Goal: Ask a question

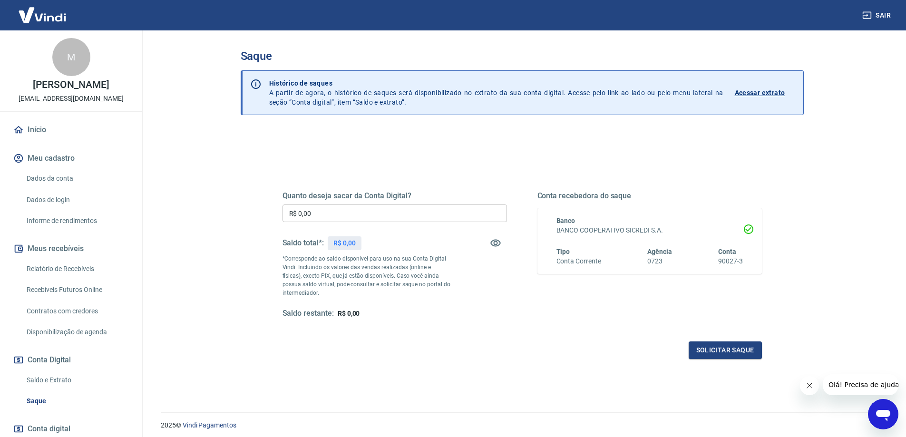
click at [880, 413] on icon "Abrir janela de mensagens" at bounding box center [883, 415] width 14 height 11
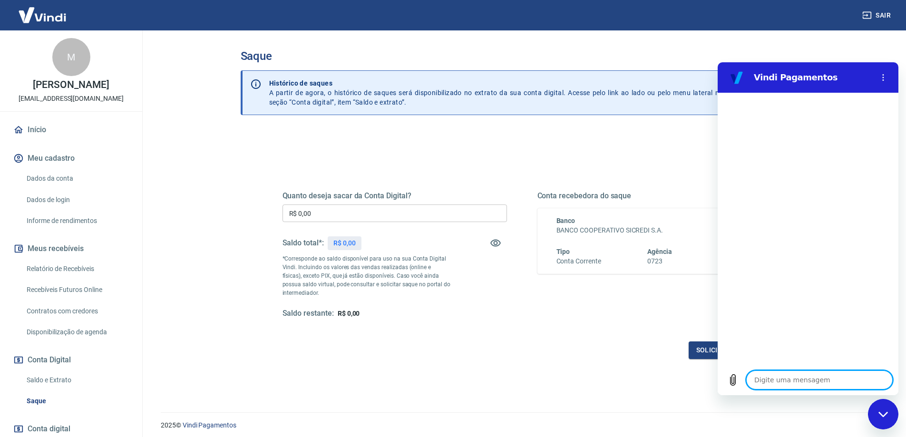
click at [808, 382] on textarea at bounding box center [819, 379] width 146 height 19
type textarea "l"
type textarea "x"
type textarea "la"
type textarea "x"
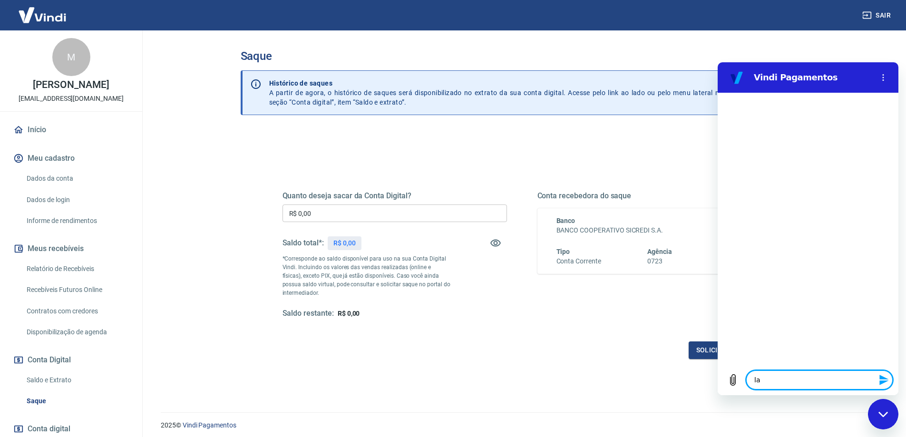
type textarea "l"
type textarea "x"
type textarea "O"
type textarea "x"
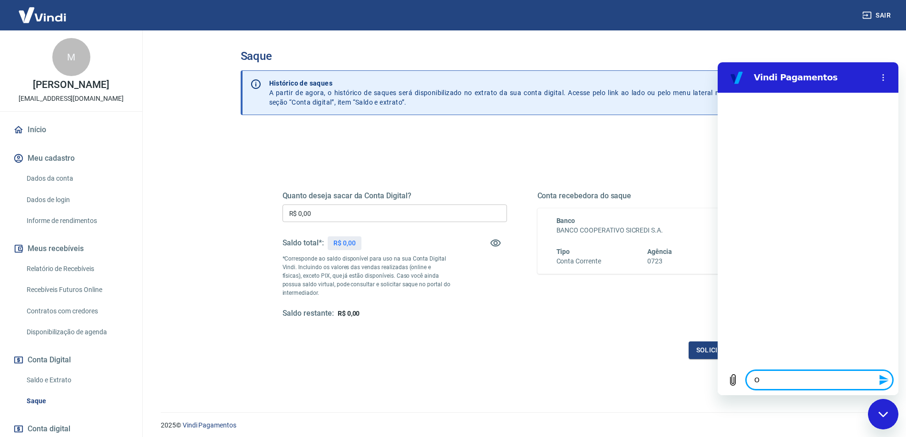
type textarea "Ol"
type textarea "x"
type textarea "[PERSON_NAME]"
type textarea "x"
type textarea "Ola,"
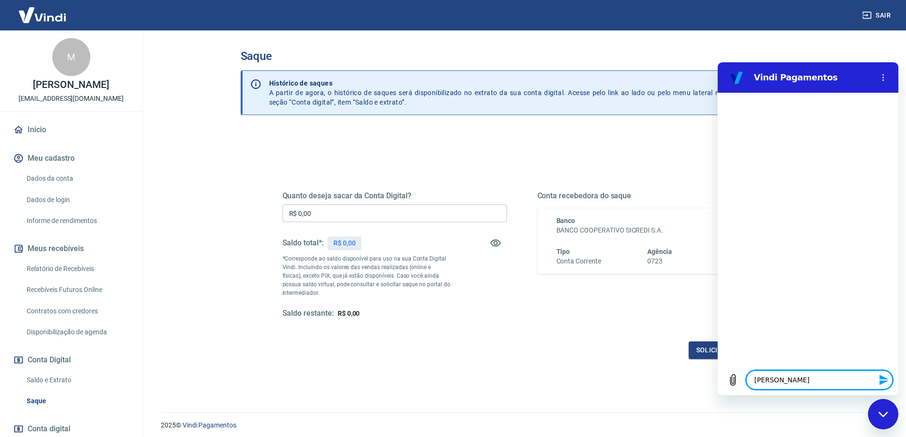
type textarea "x"
type textarea "Ola,"
type textarea "x"
type textarea "Ola, v"
type textarea "x"
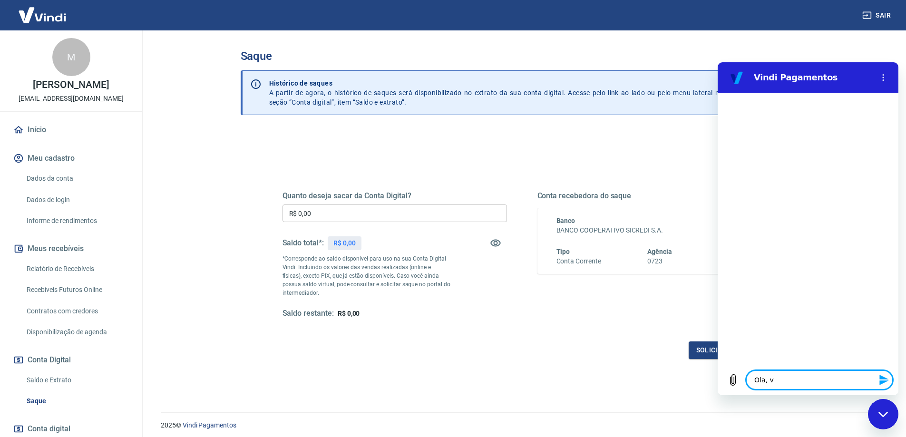
type textarea "Ola, va"
type textarea "x"
type textarea "Ola, val"
type textarea "x"
type textarea "Ola, valo"
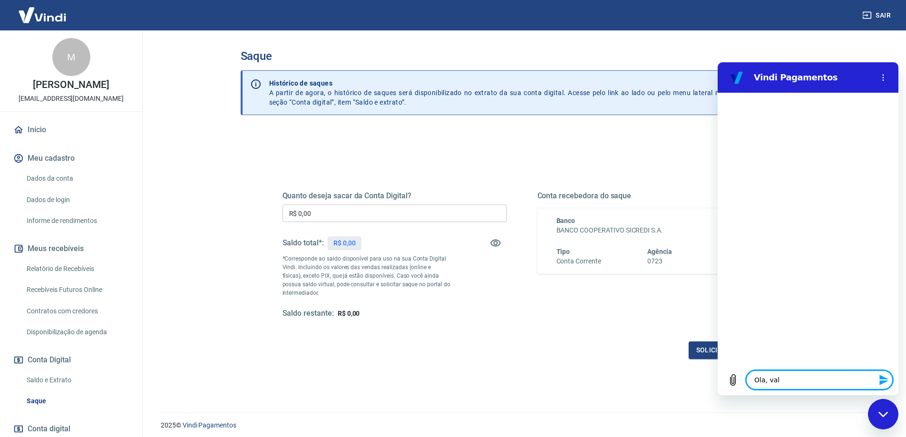
type textarea "x"
type textarea "Ola, valor"
type textarea "x"
type textarea "Ola, valor"
type textarea "x"
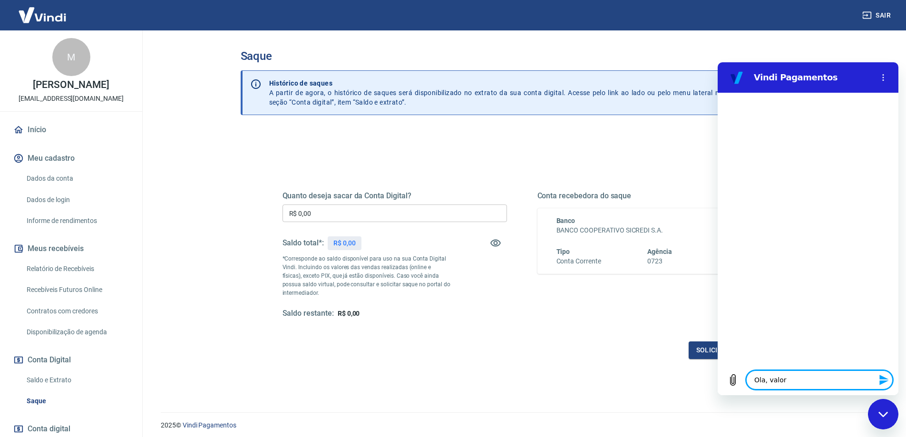
type textarea "Ola, valor d"
type textarea "x"
type textarea "Ola, valor di"
type textarea "x"
type textarea "Ola, valor dis"
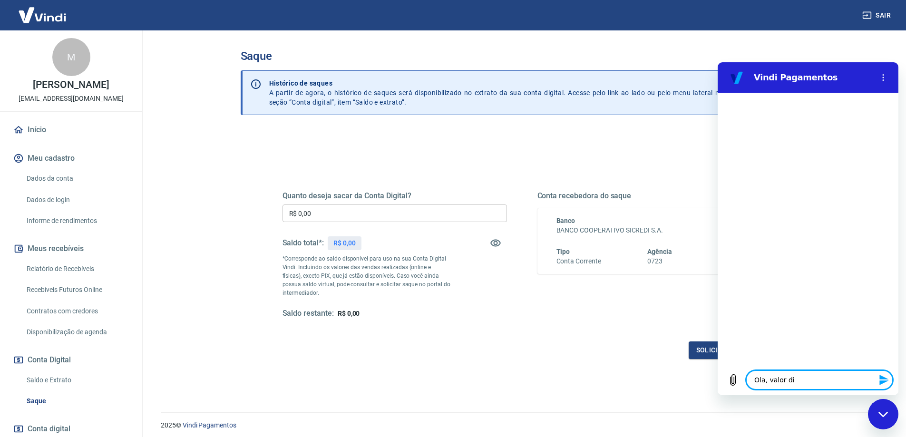
type textarea "x"
type textarea "Ola, valor di"
type textarea "x"
type textarea "Ola, valor d"
type textarea "x"
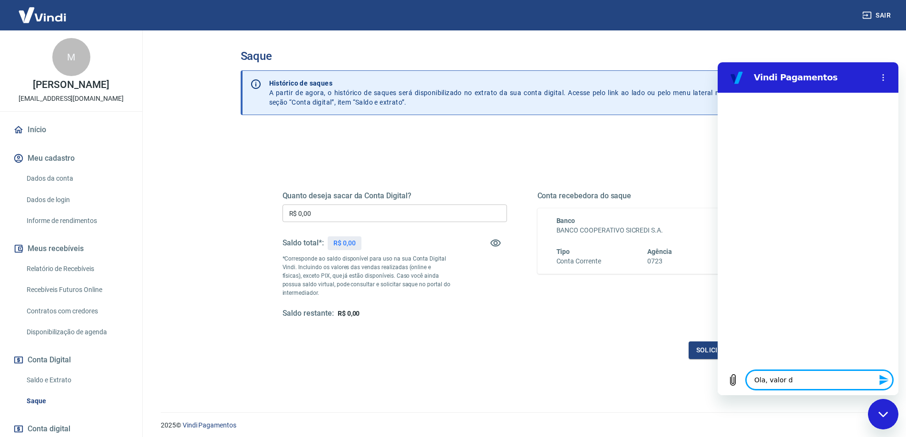
type textarea "Ola, valor"
type textarea "x"
type textarea "Ola, valor q"
type textarea "x"
type textarea "Ola, valor qu"
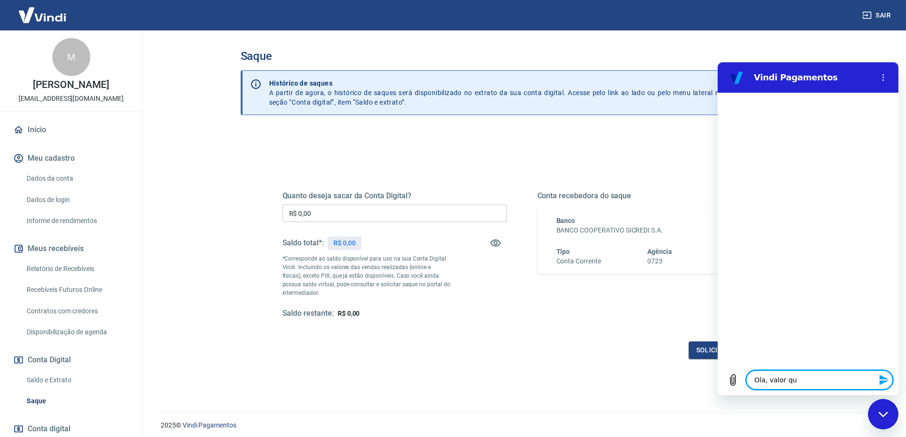
type textarea "x"
type textarea "Ola, valor que"
type textarea "x"
type textarea "Ola, valor que"
type textarea "x"
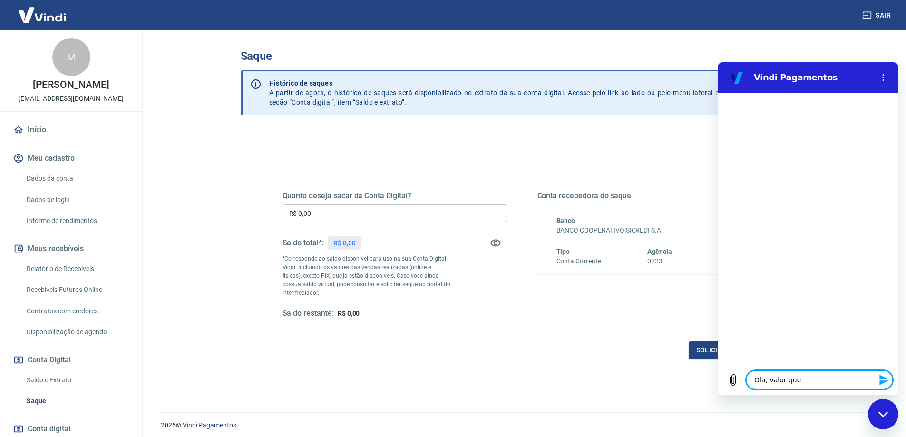
type textarea "Ola, valor que e"
type textarea "x"
type textarea "Ola, valor que es"
type textarea "x"
type textarea "Ola, valor que est"
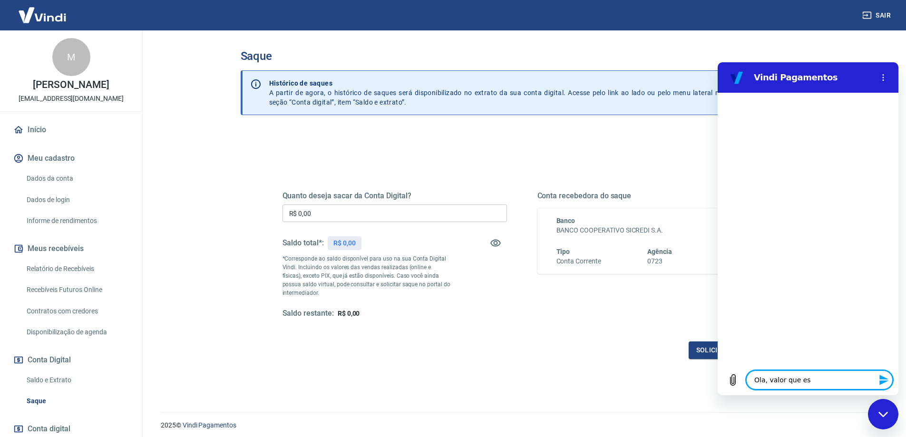
type textarea "x"
type textarea "Ola, valor que esta"
type textarea "x"
type textarea "Ola, valor que estav"
type textarea "x"
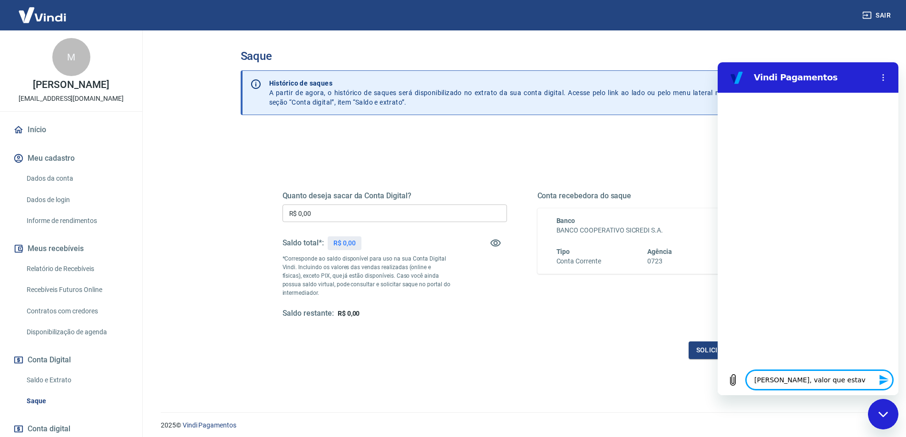
type textarea "Ola, valor que estava"
type textarea "x"
type textarea "Ola, valor que estava"
type textarea "x"
type textarea "Ola, valor que estava p"
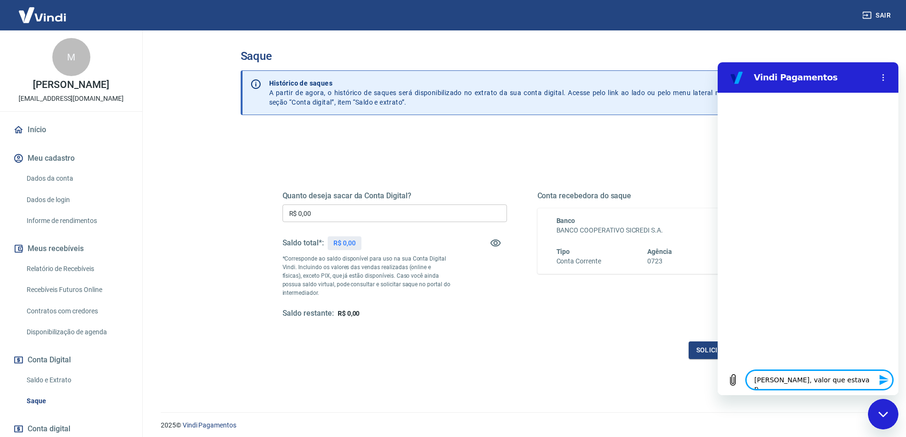
type textarea "x"
type textarea "Ola, valor que estava pr"
type textarea "x"
type textarea "Ola, valor que estava pre"
type textarea "x"
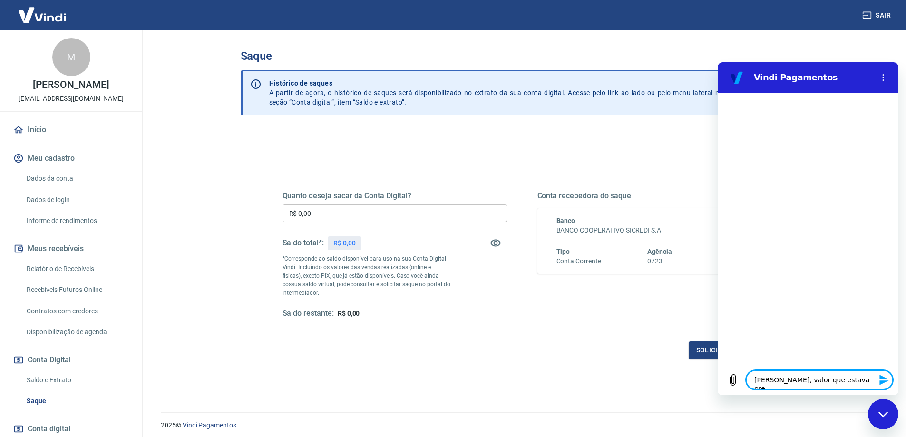
type textarea "Ola, valor que estava prev"
type textarea "x"
type textarea "Ola, valor que estava previ"
type textarea "x"
type textarea "Ola, valor que estava previs"
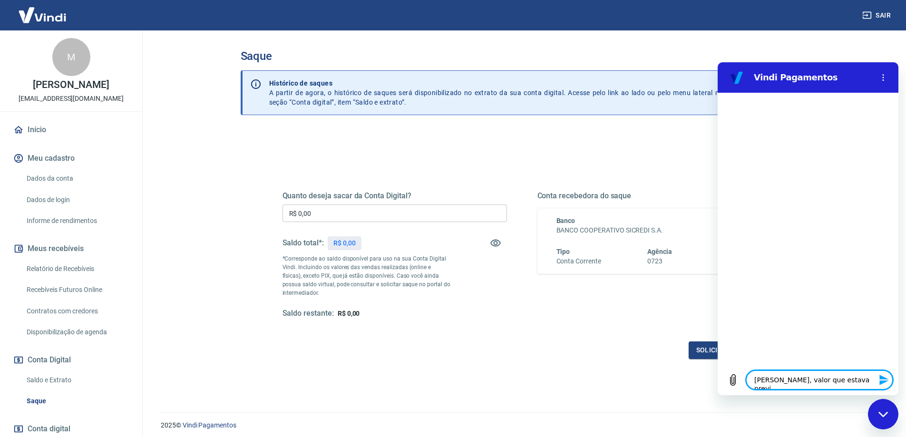
type textarea "x"
type textarea "Ola, valor que estava previst"
type textarea "x"
type textarea "Ola, valor que estava previsto"
type textarea "x"
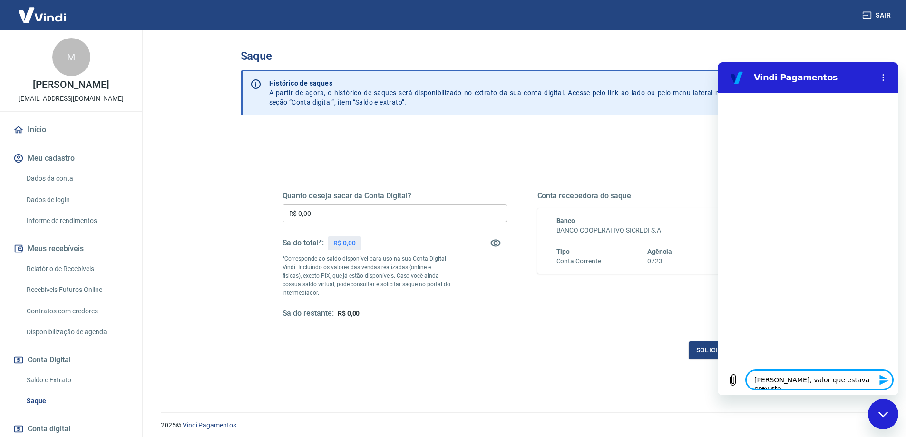
type textarea "Ola, valor que estava previsto"
type textarea "x"
type textarea "Ola, valor que estava previsto p"
type textarea "x"
type textarea "Ola, valor que estava previsto pr"
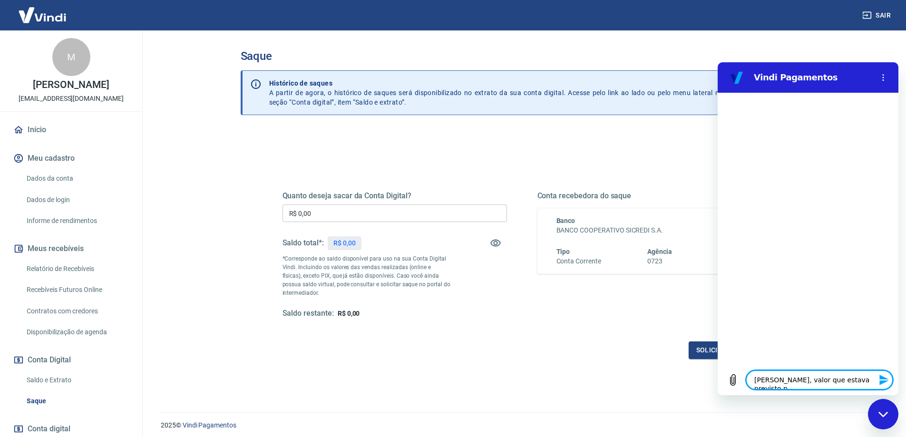
type textarea "x"
type textarea "Ola, valor que estava previsto pra"
type textarea "x"
type textarea "Ola, valor que estava previsto pra"
type textarea "x"
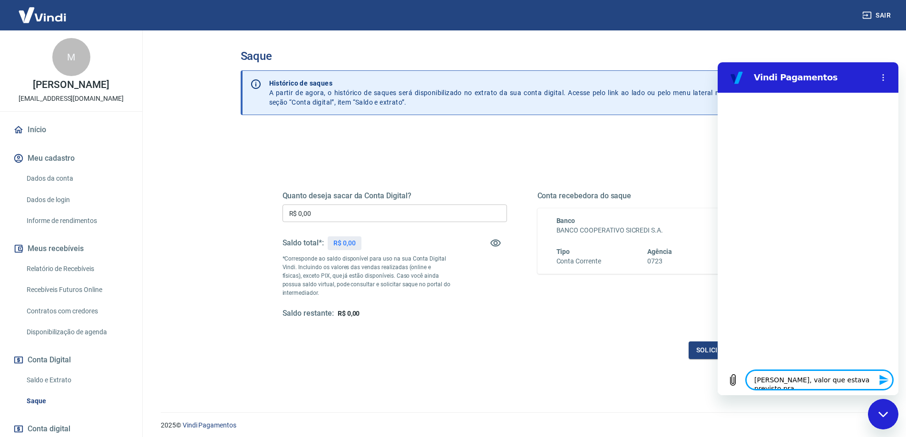
type textarea "Ola, valor que estava previsto pra h"
type textarea "x"
type textarea "Ola, valor que estava previsto pra ho"
type textarea "x"
type textarea "Ola, valor que estava previsto pra hoj"
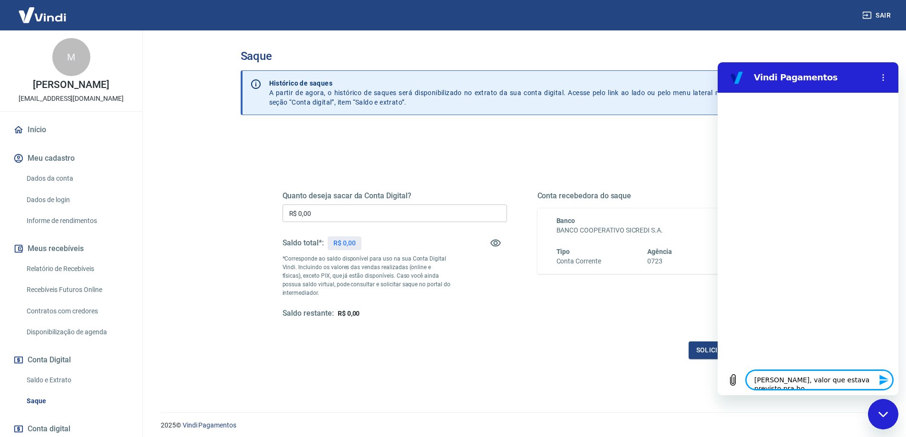
type textarea "x"
type textarea "Ola, valor que estava previsto pra hoje"
type textarea "x"
type textarea "Ola, valor que estava previsto pra hoje,"
type textarea "x"
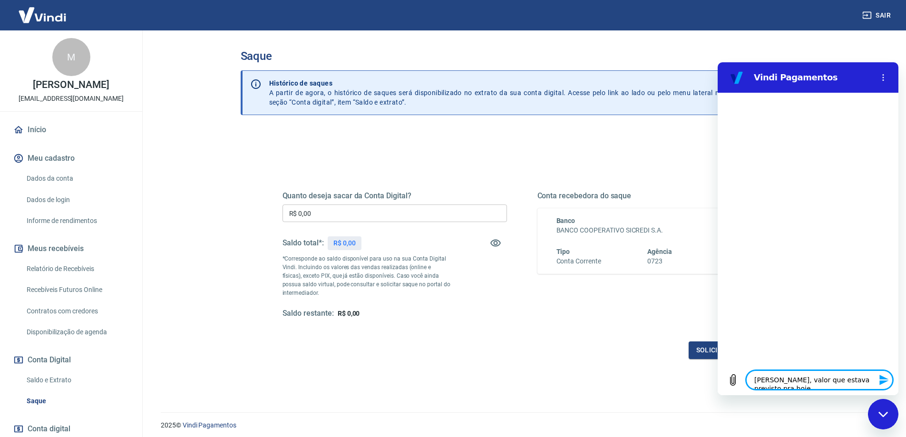
type textarea "Ola, valor que estava previsto pra hoje,"
type textarea "x"
type textarea "Ola, valor que estava previsto pra hoje, n"
type textarea "x"
type textarea "Ola, valor que estava previsto pra hoje, nã"
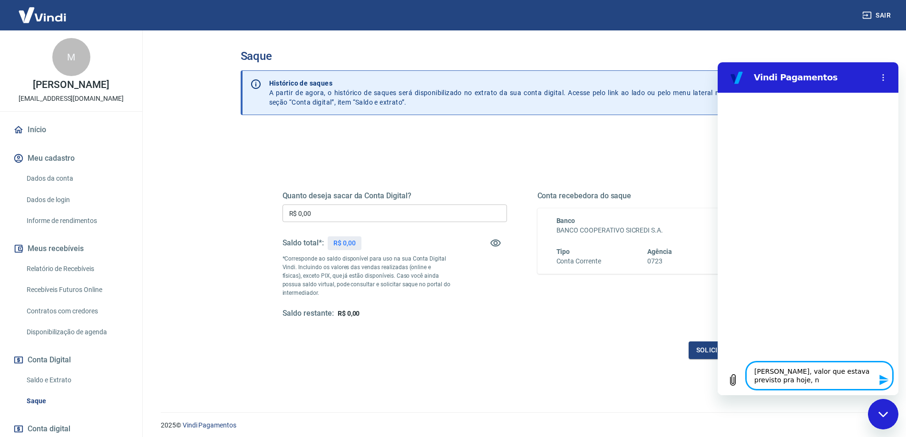
type textarea "x"
type textarea "Ola, valor que estava previsto pra hoje, não"
type textarea "x"
type textarea "Ola, valor que estava previsto pra hoje, não"
type textarea "x"
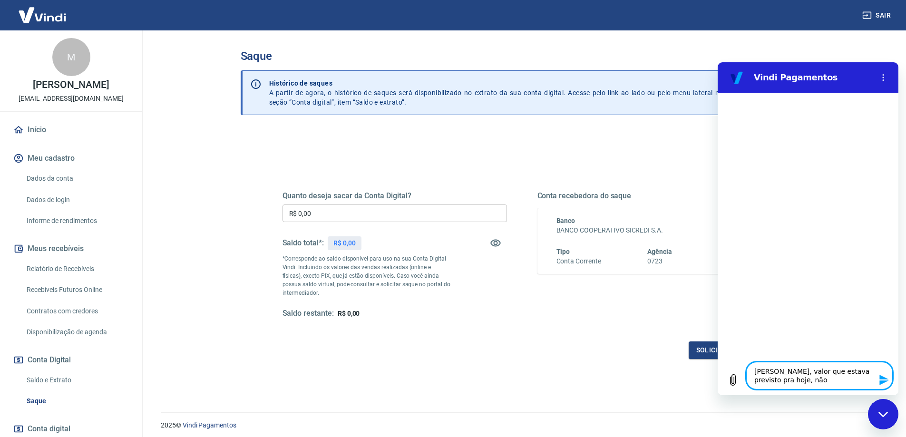
type textarea "Ola, valor que estava previsto pra hoje, não e"
type textarea "x"
type textarea "Ola, valor que estava previsto pra hoje, não es"
type textarea "x"
type textarea "Ola, valor que estava previsto pra hoje, não est"
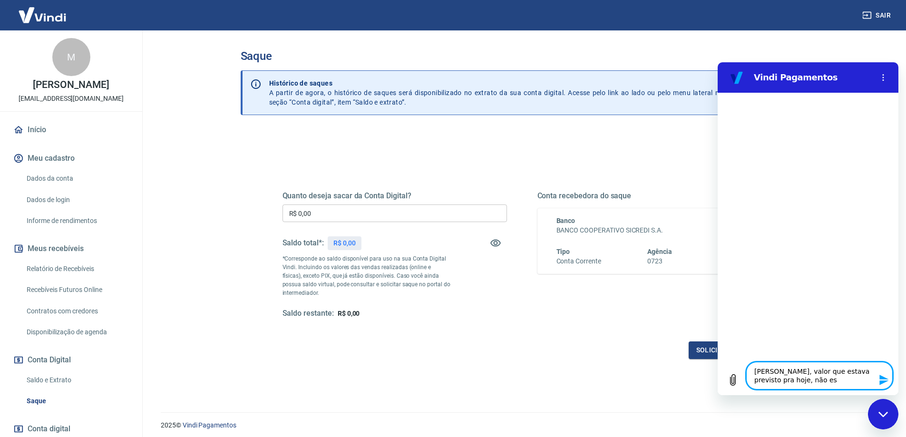
type textarea "x"
type textarea "Ola, valor que estava previsto pra hoje, não esta"
type textarea "x"
type textarea "Ola, valor que estava previsto pra hoje, não esta"
type textarea "x"
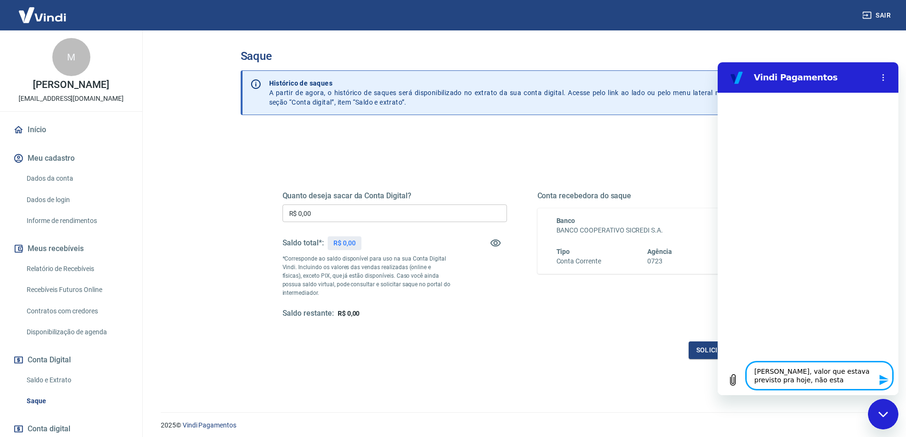
type textarea "Ola, valor que estava previsto pra hoje, não esta d"
type textarea "x"
type textarea "Ola, valor que estava previsto pra hoje, não esta di"
type textarea "x"
type textarea "Ola, valor que estava previsto pra hoje, não esta dis"
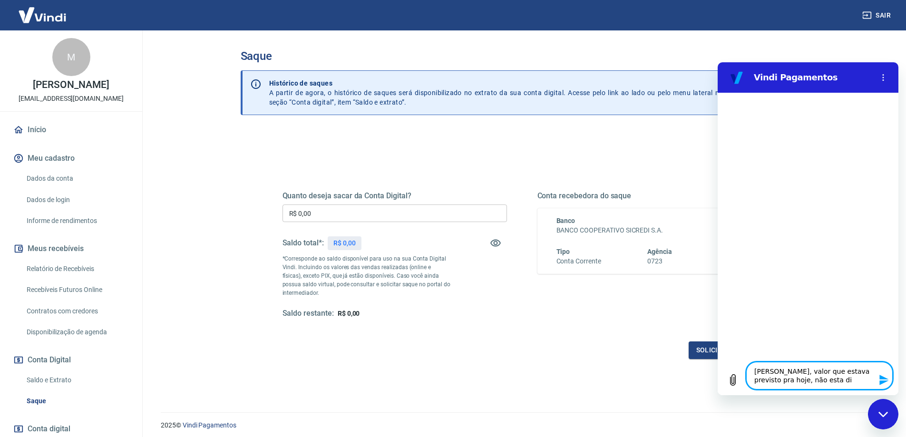
type textarea "x"
type textarea "Ola, valor que estava previsto pra hoje, não esta disp"
type textarea "x"
type textarea "Ola, valor que estava previsto pra hoje, não esta dispo"
type textarea "x"
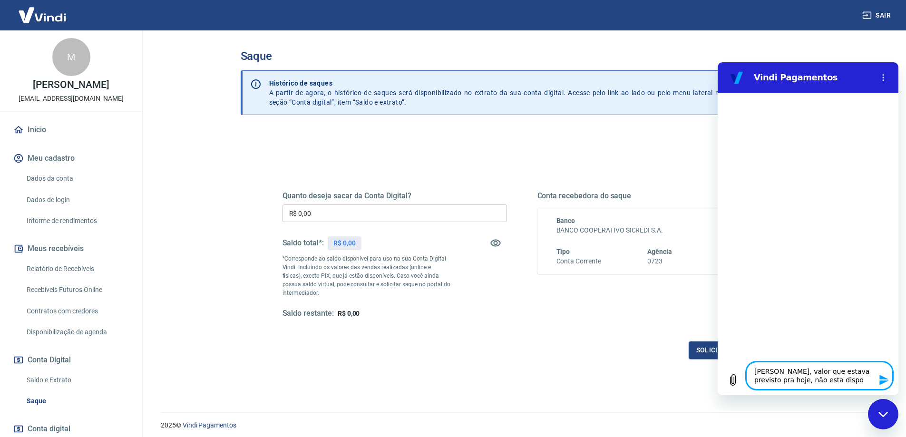
type textarea "Ola, valor que estava previsto pra hoje, não esta dispon"
type textarea "x"
type textarea "Ola, valor que estava previsto pra hoje, não esta disponi"
type textarea "x"
type textarea "Ola, valor que estava previsto pra hoje, não esta disponiv"
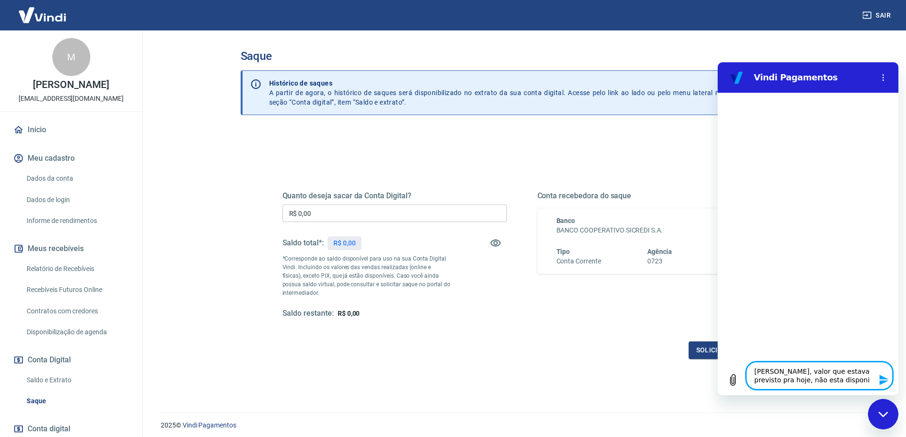
type textarea "x"
type textarea "Ola, valor que estava previsto pra hoje, não esta disponive"
type textarea "x"
type textarea "Ola, valor que estava previsto pra hoje, não esta disponivel"
type textarea "x"
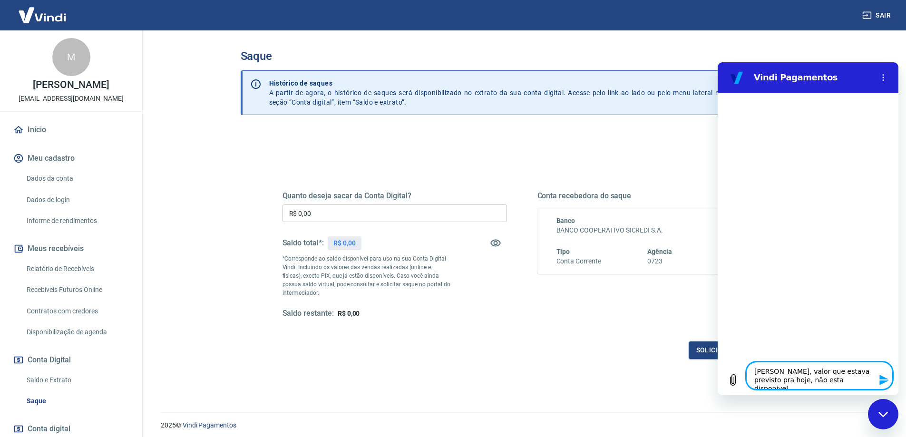
type textarea "Ola, valor que estava previsto pra hoje, não esta disponivel"
type textarea "x"
type textarea "Ola, valor que estava previsto pra hoje, não esta disponivel p"
type textarea "x"
type textarea "Ola, valor que estava previsto pra hoje, não esta disponivel pa"
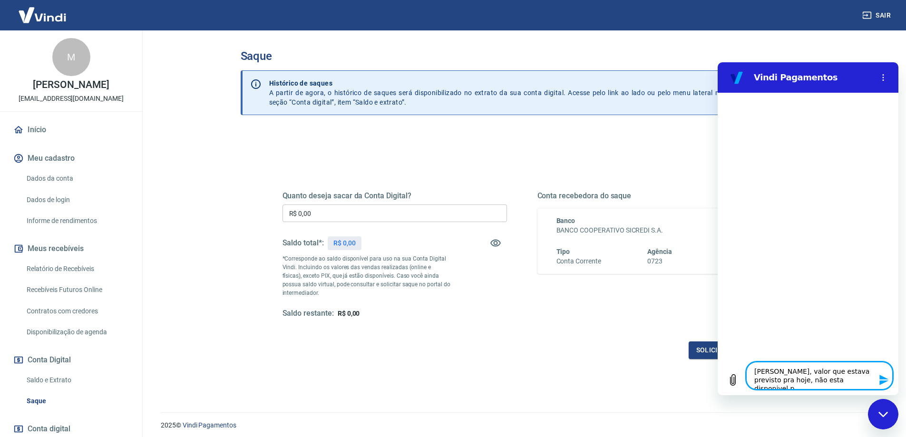
type textarea "x"
type textarea "Ola, valor que estava previsto pra hoje, não esta disponivel par"
type textarea "x"
type textarea "Ola, valor que estava previsto pra hoje, não esta disponivel para"
type textarea "x"
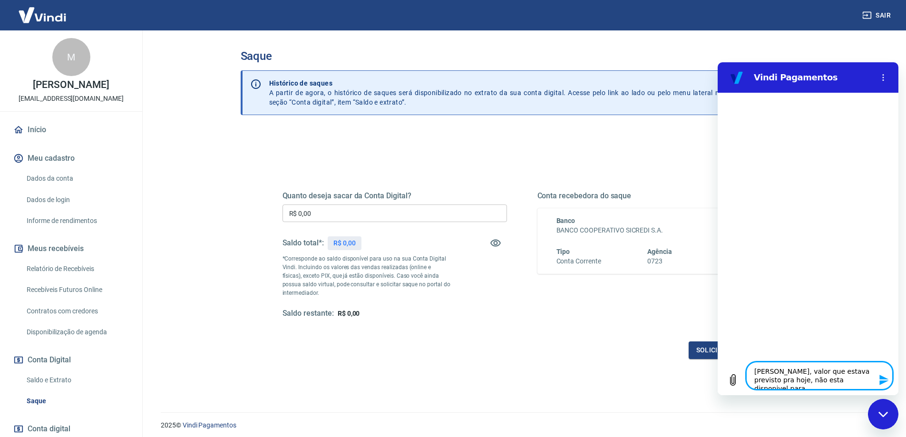
type textarea "Ola, valor que estava previsto pra hoje, não esta disponivel para"
type textarea "x"
type textarea "Ola, valor que estava previsto pra hoje, não esta disponivel para s"
type textarea "x"
type textarea "Ola, valor que estava previsto pra hoje, não esta disponivel para sa"
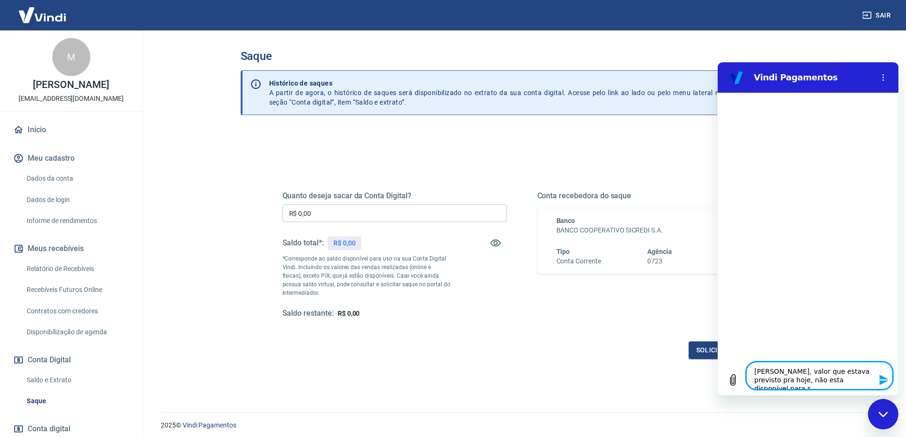
type textarea "x"
type textarea "Ola, valor que estava previsto pra hoje, não esta disponivel para sac"
type textarea "x"
type textarea "Ola, valor que estava previsto pra hoje, não esta disponivel para saca"
type textarea "x"
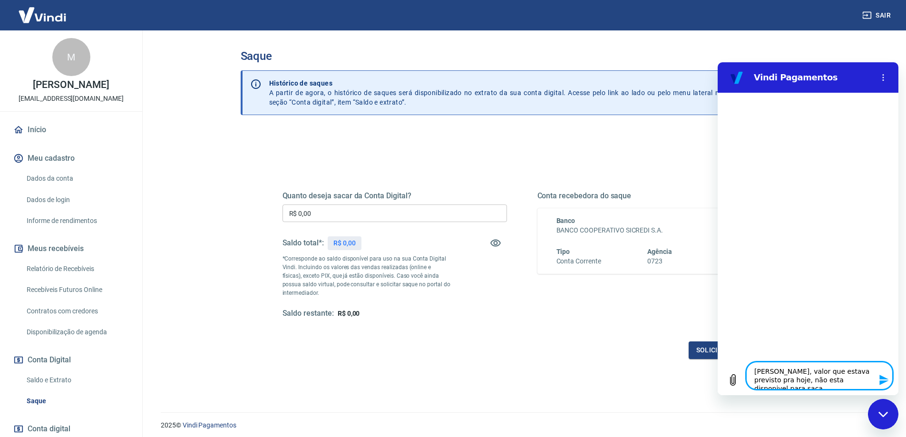
type textarea "Ola, valor que estava previsto pra hoje, não esta disponivel para sacar"
type textarea "x"
type textarea "Ola, valor que estava previsto pra hoje, não esta disponivel para sacar"
type textarea "x"
type textarea "Ola, valor que estava previsto pra hoje, não esta disponivel para sacar a"
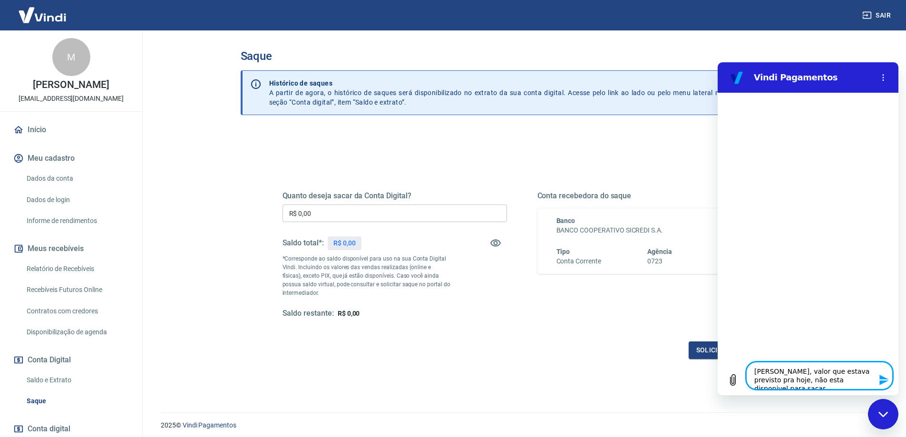
type textarea "x"
type textarea "Ola, valor que estava previsto pra hoje, não esta disponivel para sacar ai"
type textarea "x"
type textarea "Ola, valor que estava previsto pra hoje, não esta disponivel para sacar ain"
type textarea "x"
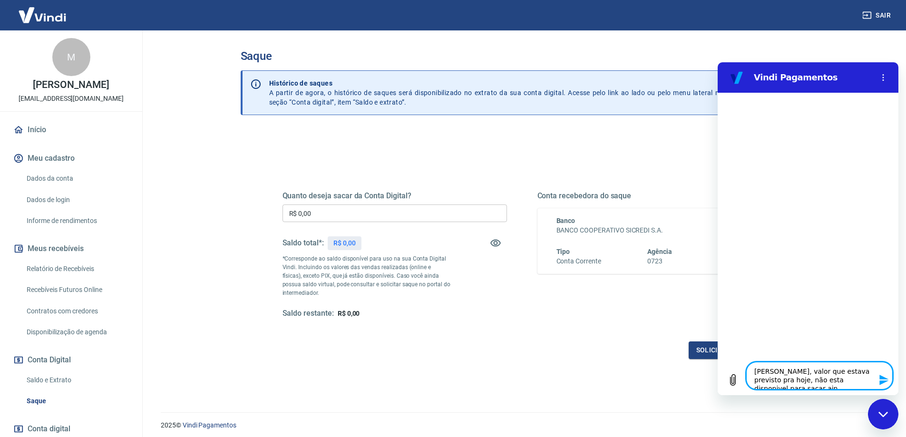
type textarea "Ola, valor que estava previsto pra hoje, não esta disponivel para sacar aind"
type textarea "x"
type textarea "Ola, valor que estava previsto pra hoje, não esta disponivel para sacar ainda"
type textarea "x"
type textarea "Ola, valor que estava previsto pra hoje, não esta disponivel para sacar ainda."
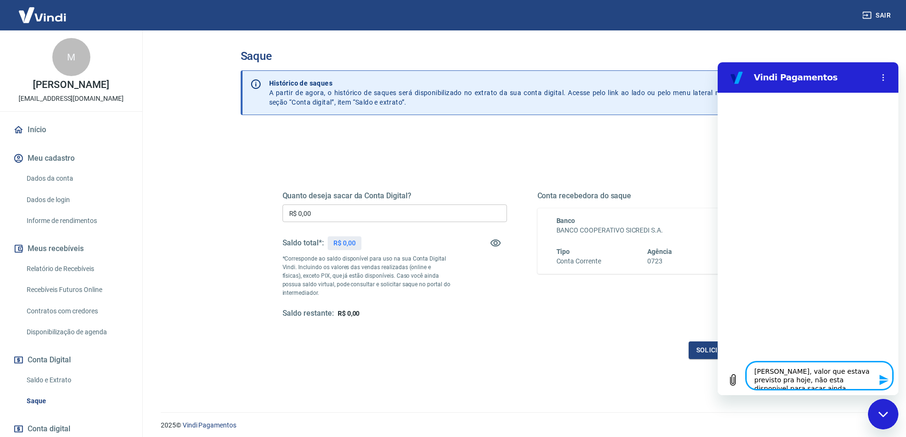
type textarea "x"
type textarea "Ola, valor que estava previsto pra hoje, não esta disponivel para sacar ainda."
type textarea "x"
type textarea "Ola, valor que estava previsto pra hoje, não esta disponível para sacar ainda."
type textarea "x"
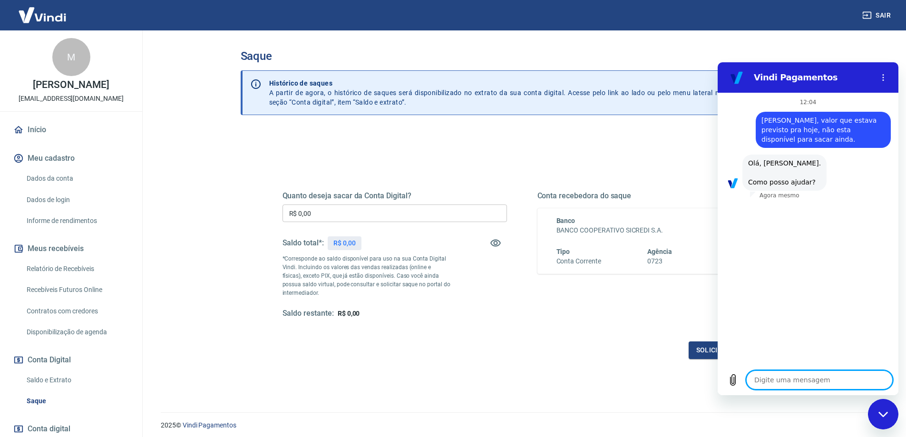
scroll to position [24, 0]
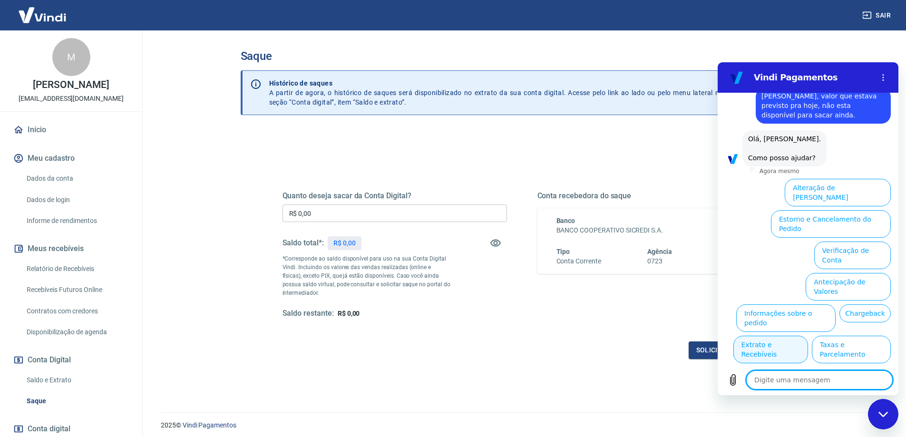
click at [808, 336] on button "Extrato e Recebíveis" at bounding box center [770, 350] width 75 height 28
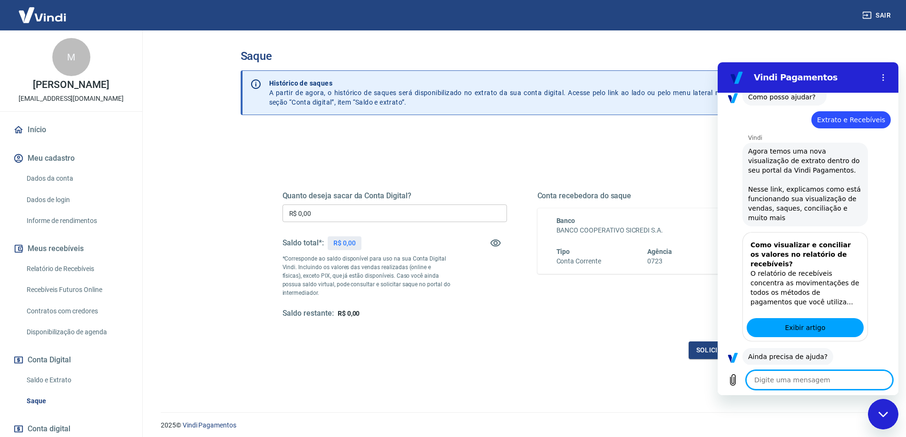
scroll to position [109, 0]
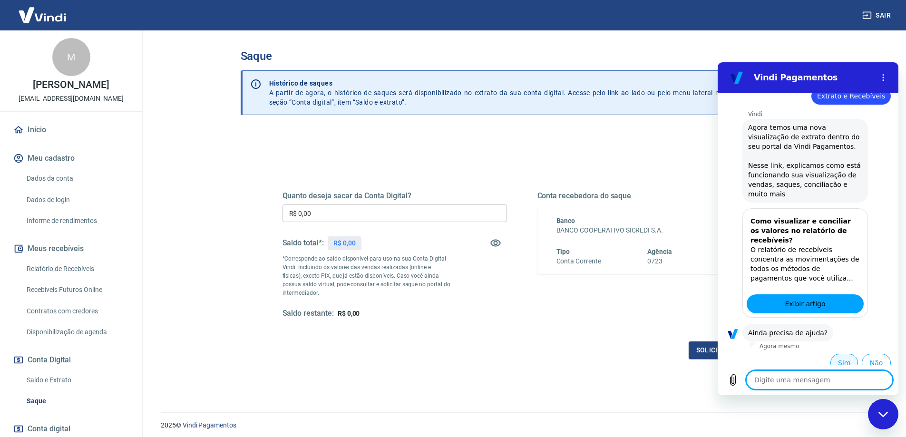
click at [832, 354] on button "Sim" at bounding box center [844, 363] width 28 height 18
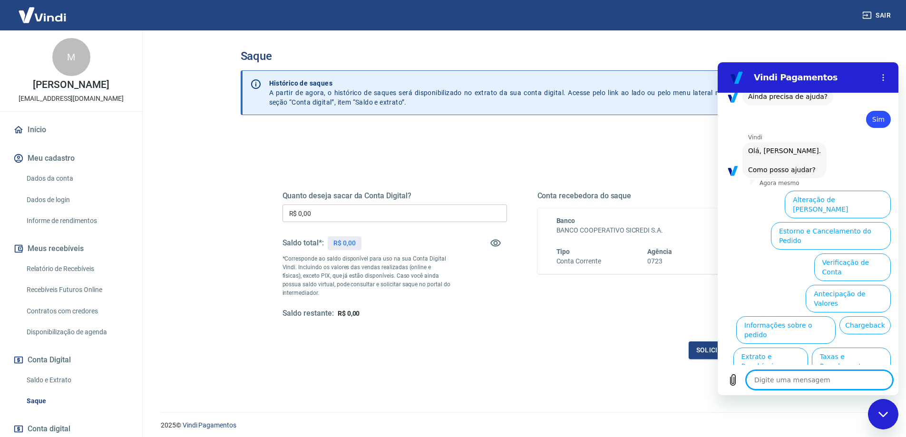
scroll to position [357, 0]
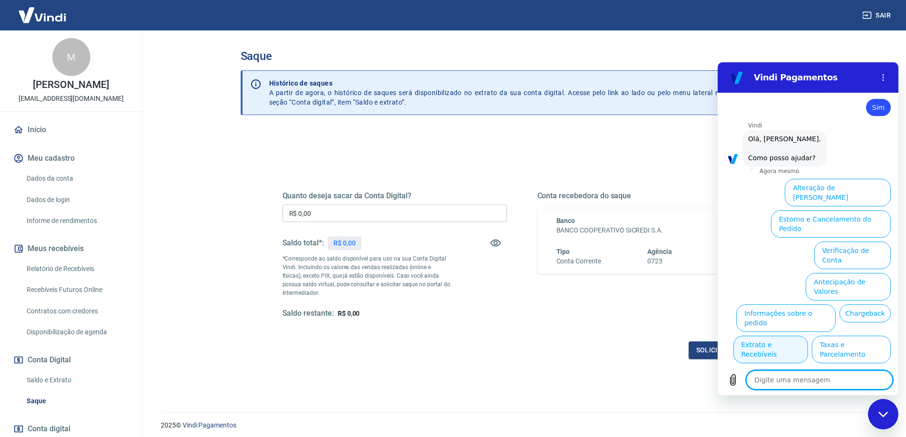
click at [808, 336] on button "Extrato e Recebíveis" at bounding box center [770, 350] width 75 height 28
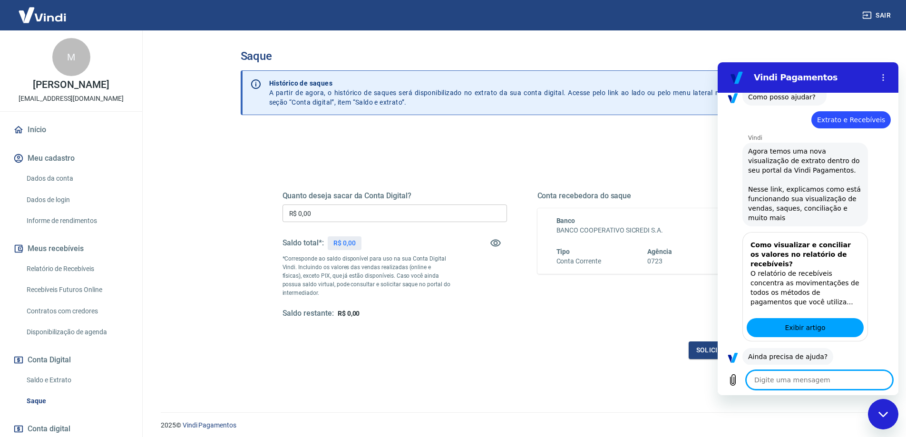
scroll to position [442, 0]
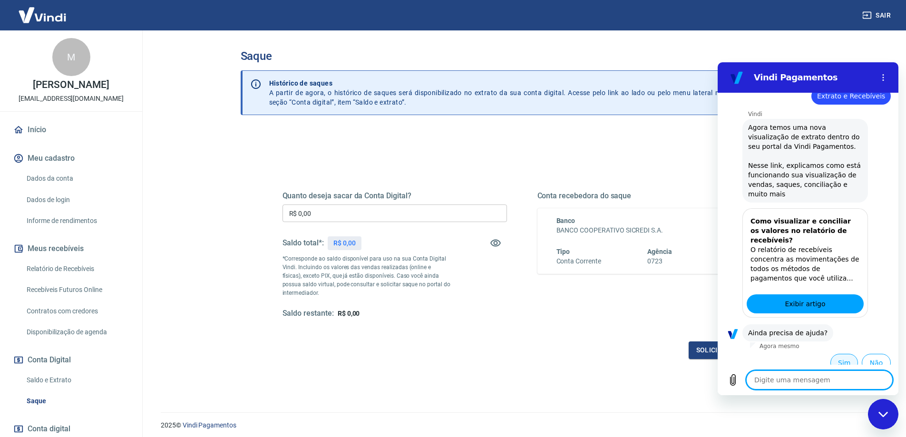
click at [833, 354] on button "Sim" at bounding box center [844, 363] width 28 height 18
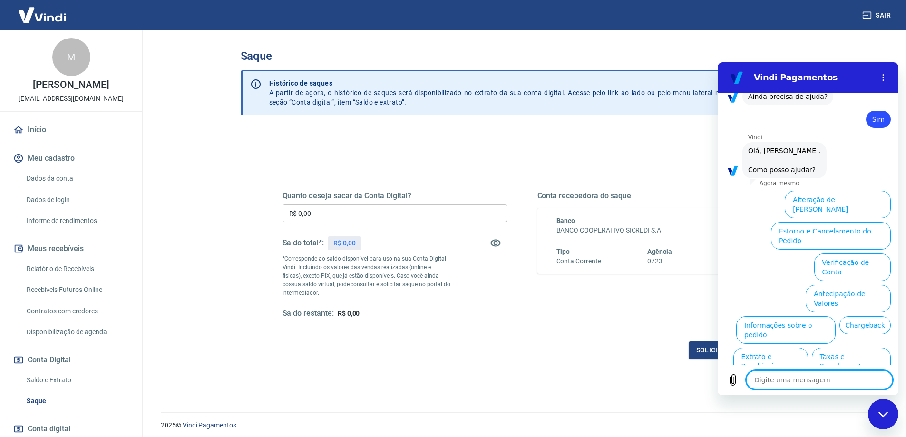
scroll to position [690, 0]
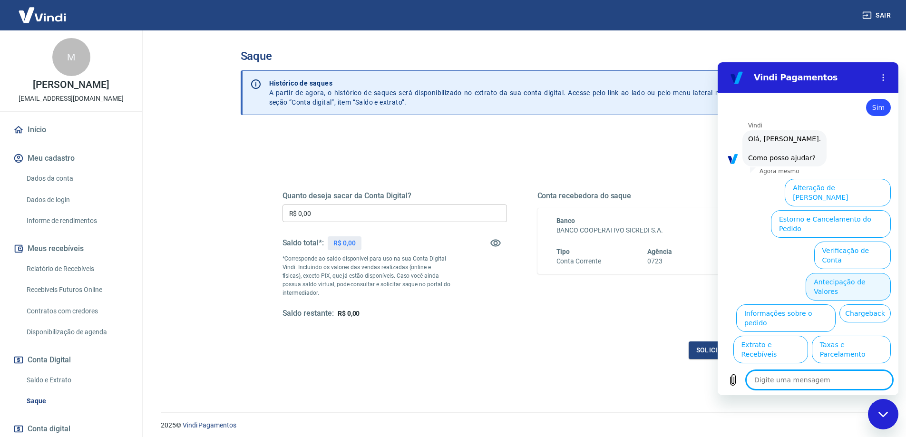
click at [814, 273] on button "Antecipação de Valores" at bounding box center [848, 287] width 85 height 28
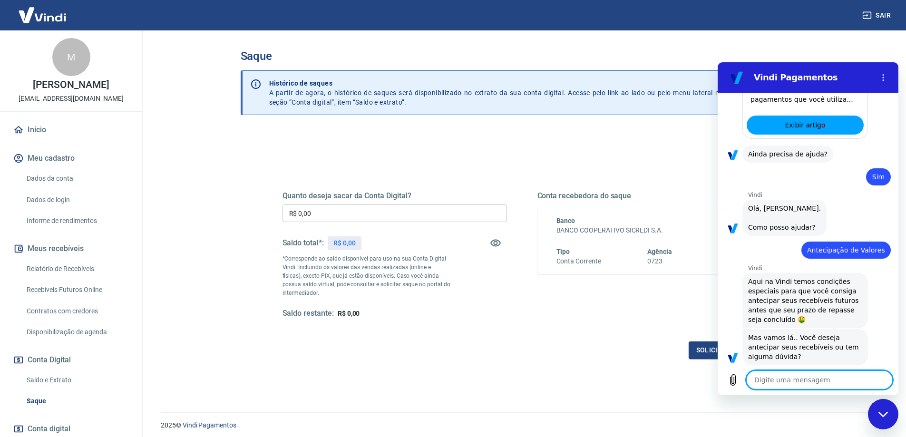
scroll to position [666, 0]
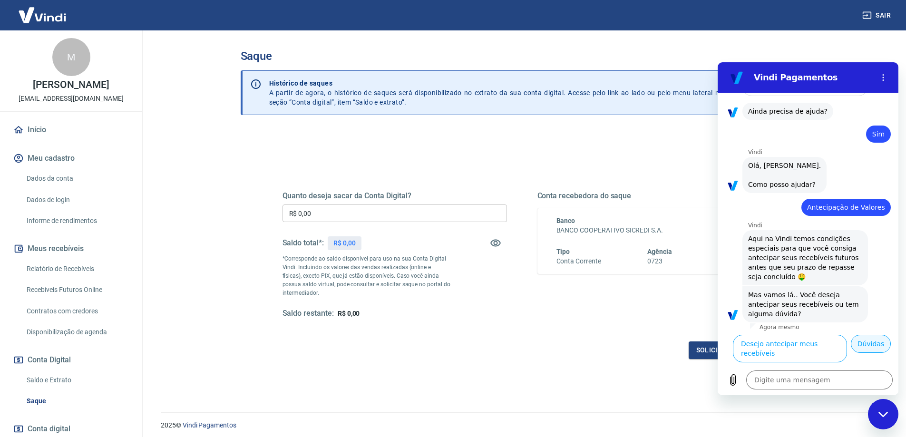
click at [857, 350] on button "Dúvidas" at bounding box center [871, 344] width 40 height 18
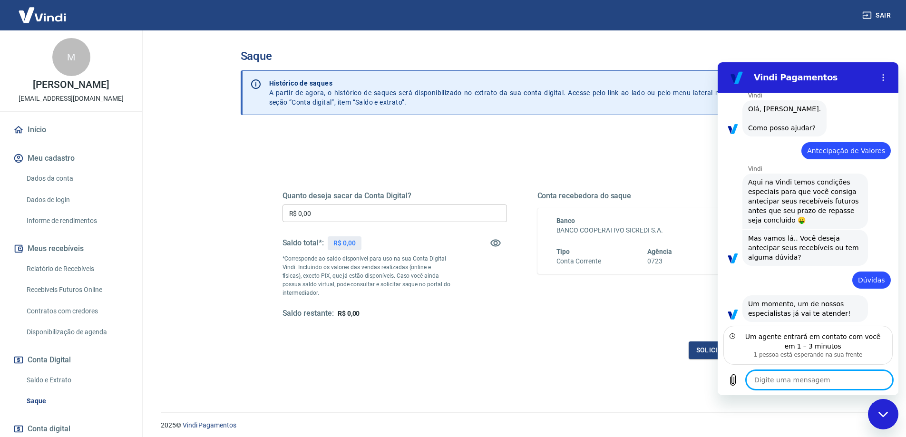
scroll to position [721, 0]
click at [788, 384] on textarea at bounding box center [819, 379] width 146 height 19
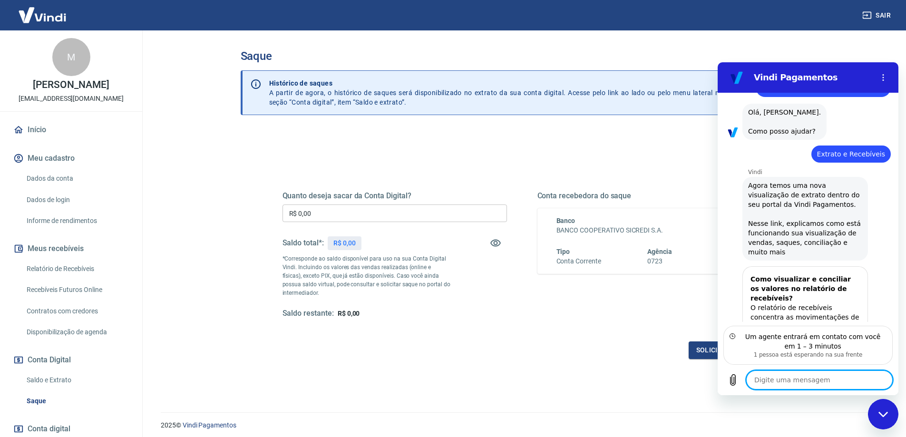
scroll to position [0, 0]
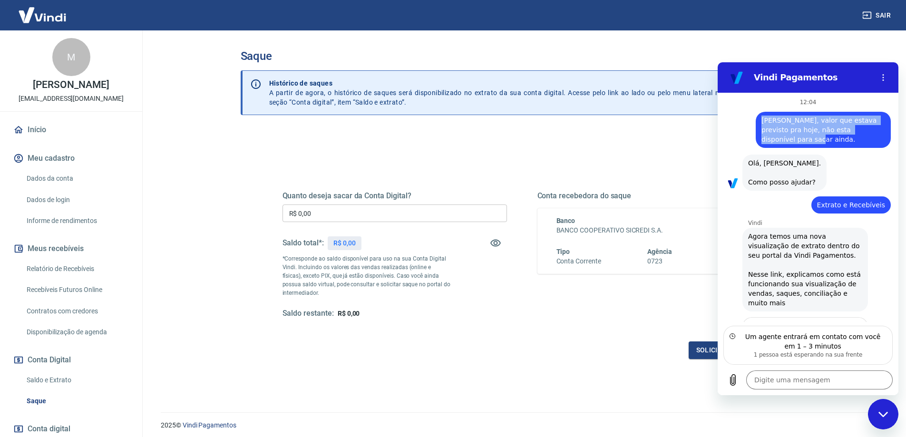
drag, startPoint x: 761, startPoint y: 119, endPoint x: 871, endPoint y: 130, distance: 110.4
click at [871, 130] on span "Ola, valor que estava previsto pra hoje, não esta disponível para sacar ainda." at bounding box center [823, 130] width 124 height 29
copy span "Ola, valor que estava previsto pra hoje, não esta disponível para sacar ainda."
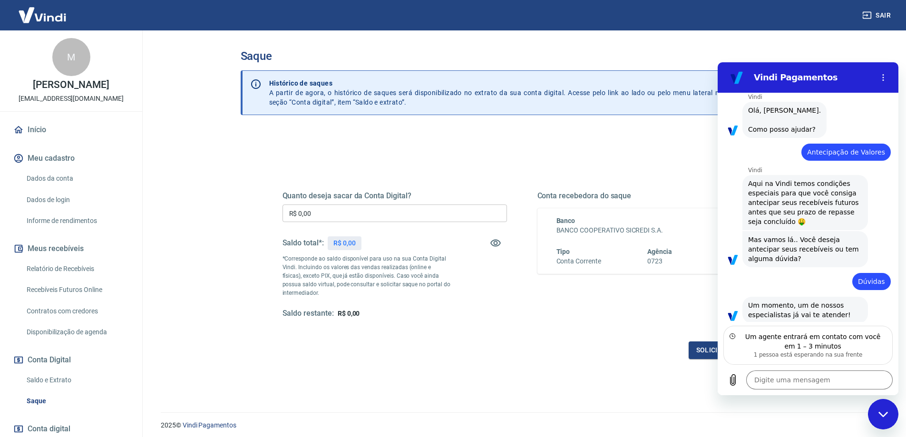
scroll to position [721, 0]
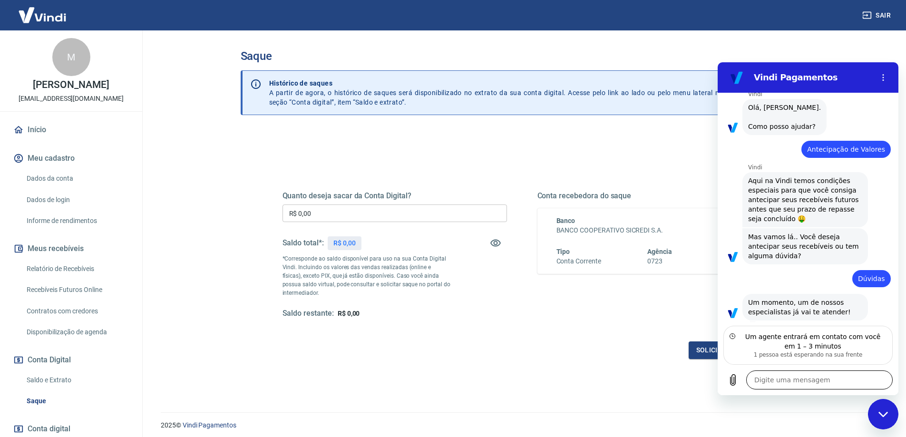
click at [792, 380] on textarea at bounding box center [819, 379] width 146 height 19
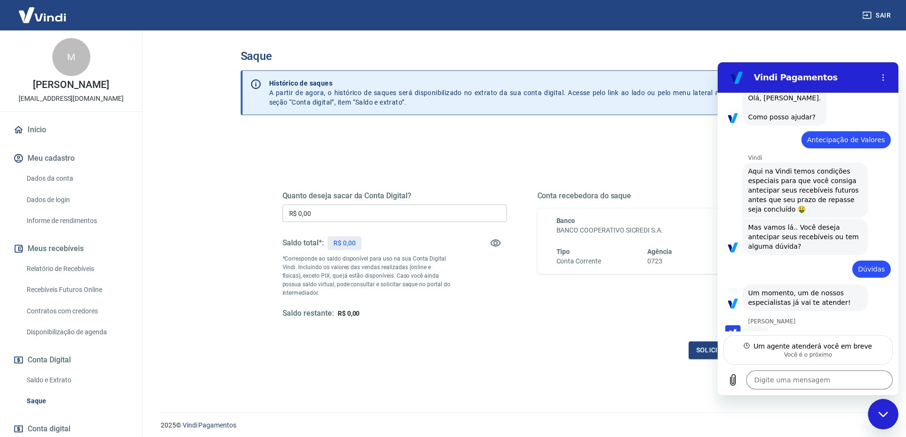
scroll to position [730, 0]
type textarea "x"
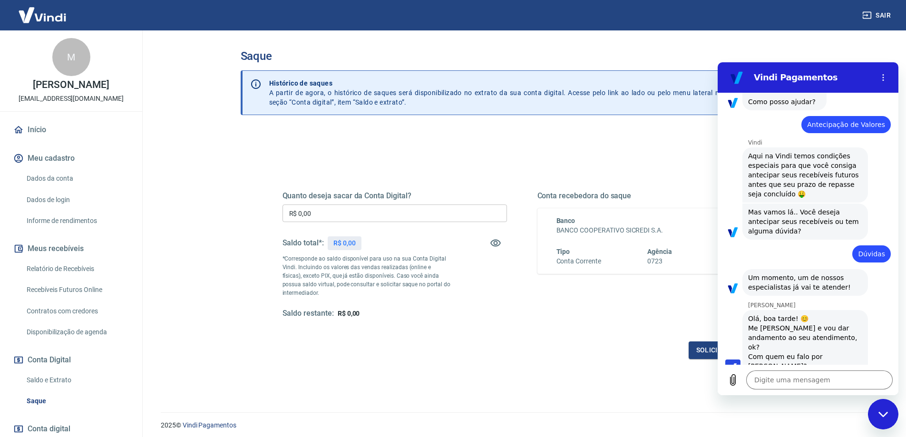
scroll to position [748, 0]
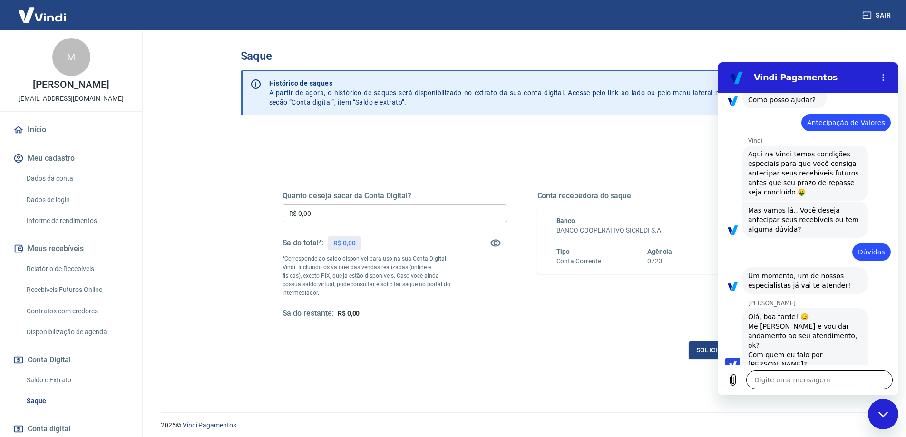
click at [814, 386] on textarea at bounding box center [819, 379] width 146 height 19
type textarea "M"
type textarea "x"
type textarea "Mi"
type textarea "x"
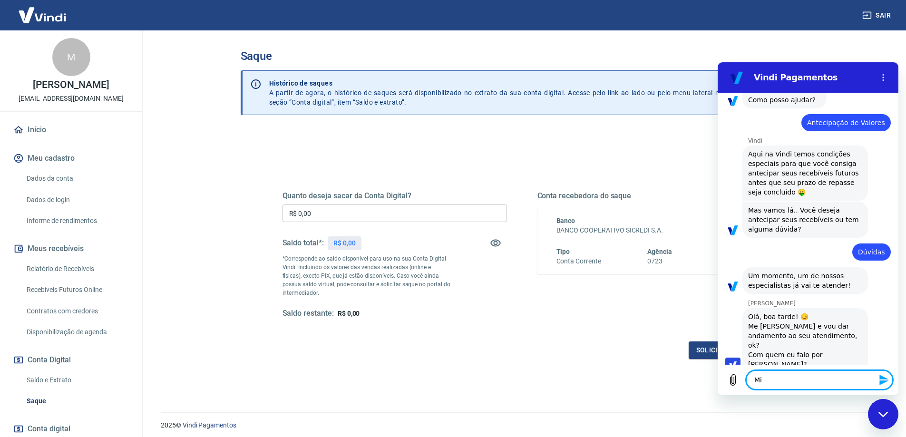
type textarea "Mil"
type textarea "x"
type textarea "Mile"
type textarea "x"
type textarea "Milen"
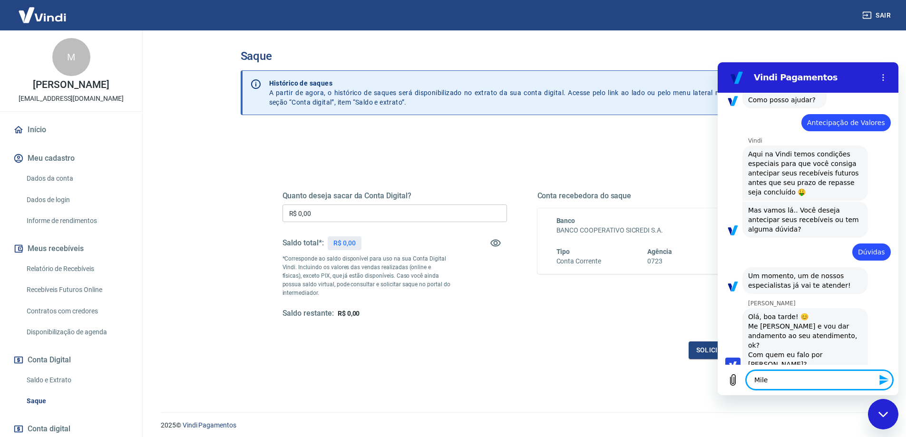
type textarea "x"
type textarea "Milena"
type textarea "x"
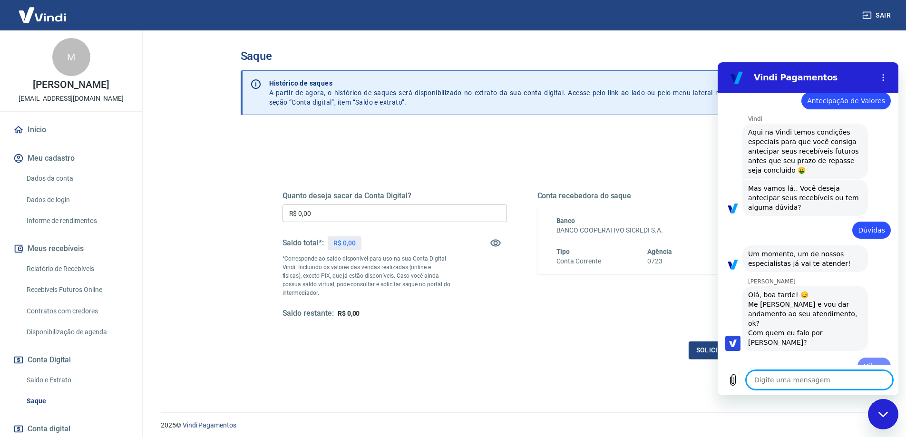
type textarea "x"
type textarea "A"
type textarea "x"
type textarea "An"
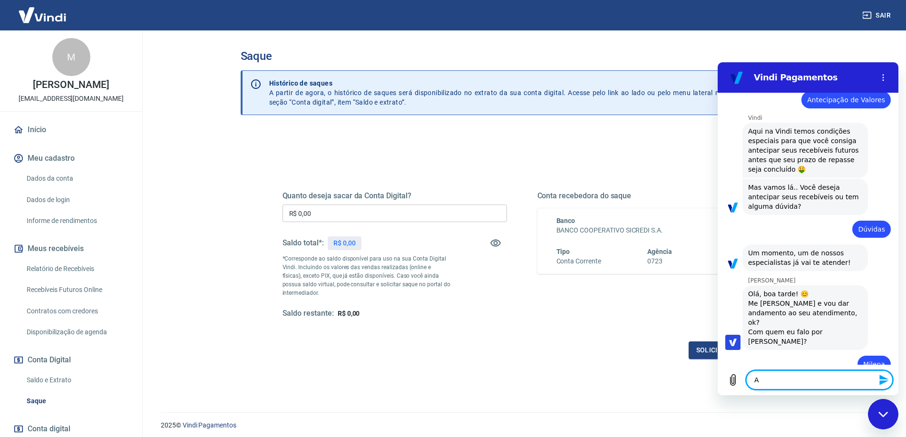
type textarea "x"
paste textarea "Ola, valor que estava previsto pra hoje, não esta disponível para sacar ainda."
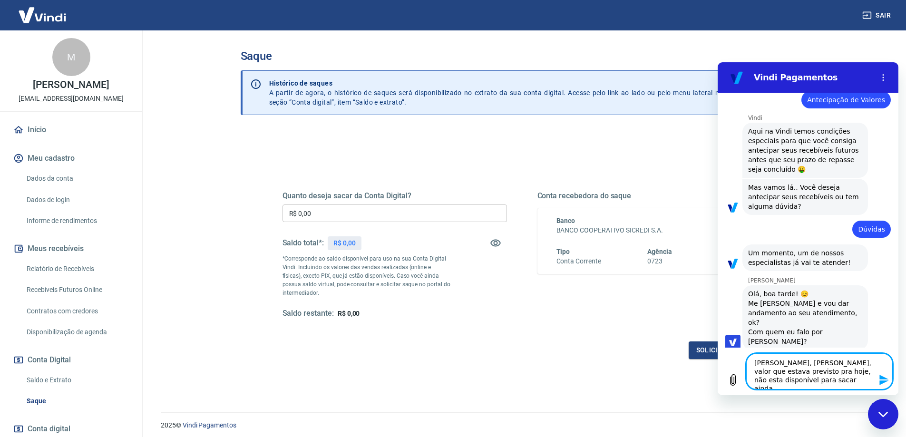
drag, startPoint x: 798, startPoint y: 364, endPoint x: 787, endPoint y: 365, distance: 10.5
click at [787, 365] on textarea "Andrezza, Ola, valor que estava previsto pra hoje, não esta disponível para sac…" at bounding box center [819, 371] width 146 height 36
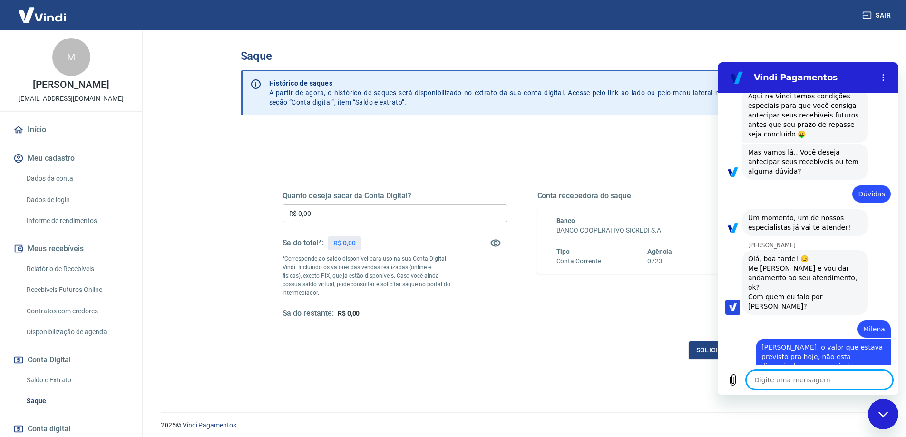
scroll to position [808, 0]
click at [787, 383] on textarea at bounding box center [819, 379] width 146 height 19
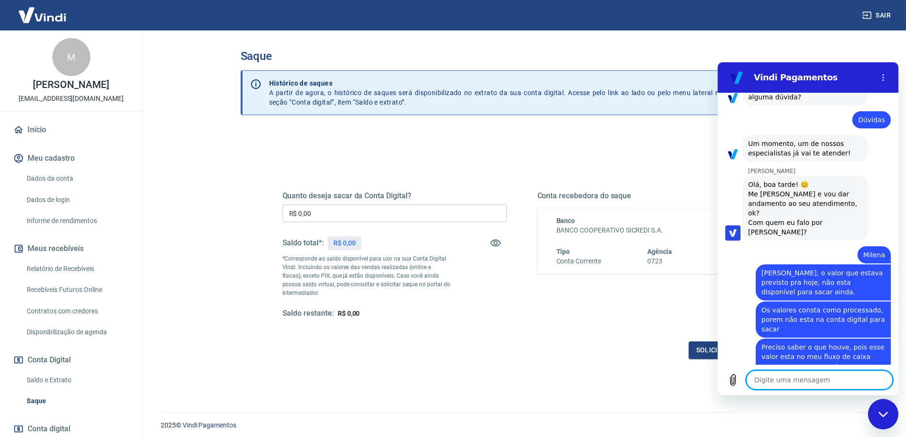
scroll to position [882, 0]
click at [770, 378] on textarea at bounding box center [819, 379] width 146 height 19
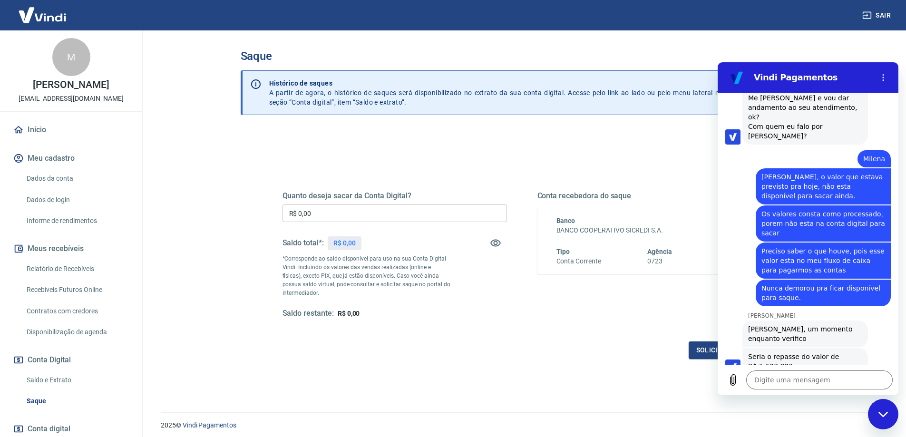
scroll to position [978, 0]
click at [802, 377] on textarea at bounding box center [819, 379] width 146 height 19
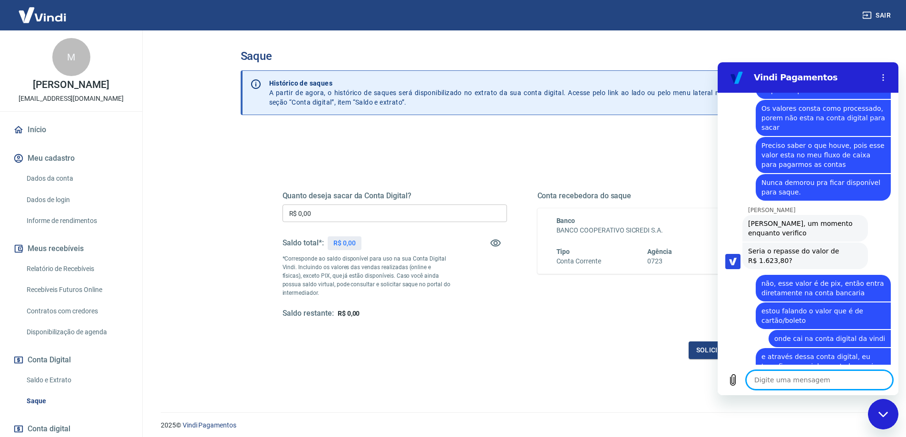
scroll to position [1084, 0]
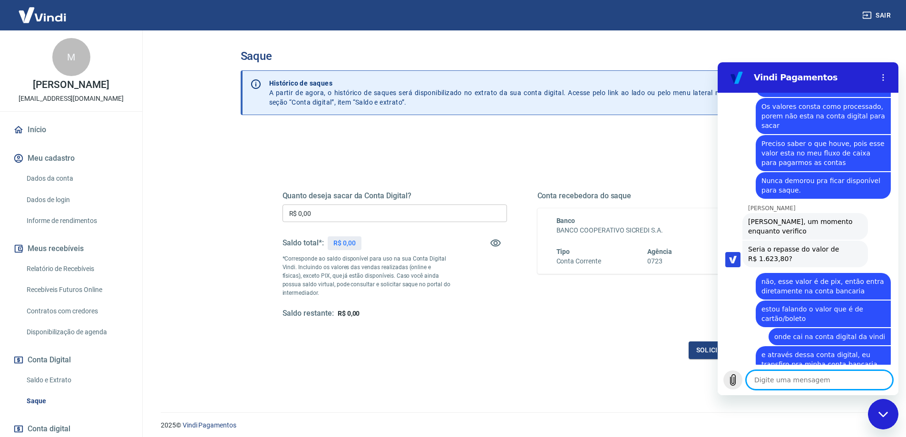
click at [729, 380] on icon "Carregar arquivo" at bounding box center [732, 379] width 11 height 11
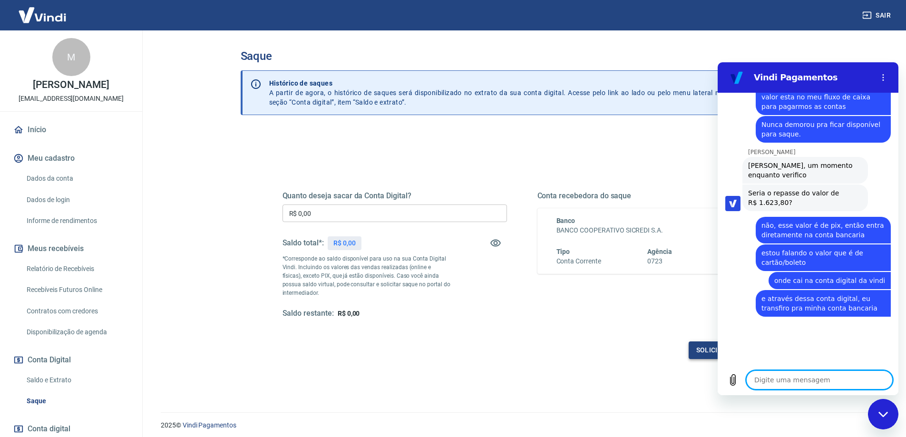
scroll to position [1143, 0]
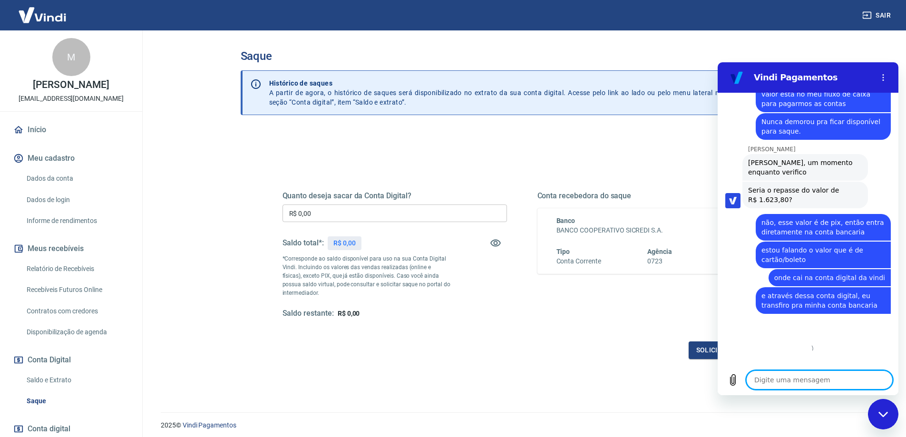
click at [778, 377] on textarea at bounding box center [819, 379] width 146 height 19
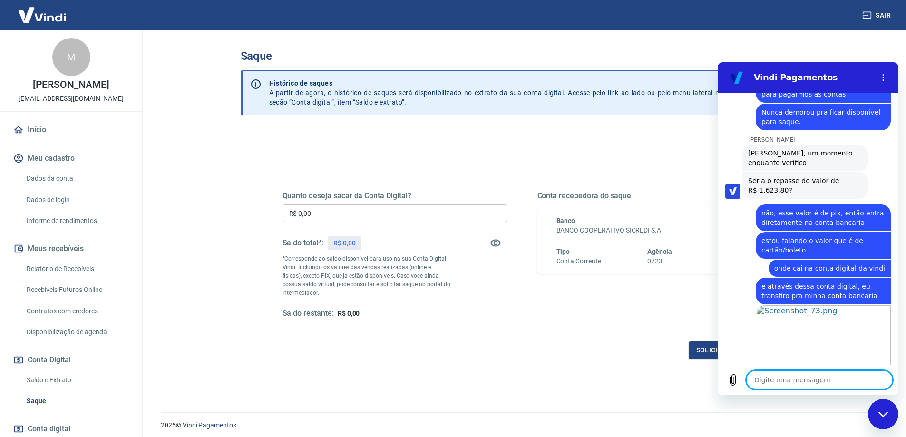
scroll to position [1154, 0]
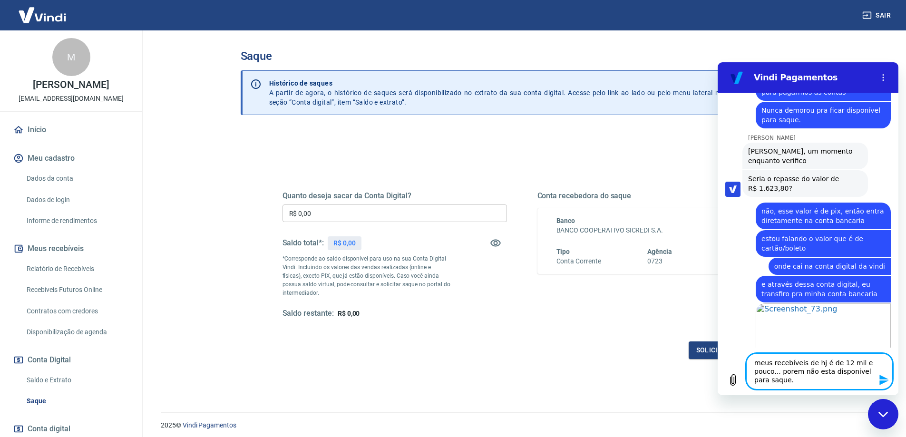
drag, startPoint x: 843, startPoint y: 376, endPoint x: 844, endPoint y: 380, distance: 5.0
click at [845, 381] on textarea "meus recebíveis de hj é de 12 mil e pouco... porem não esta disponivel para saq…" at bounding box center [819, 371] width 146 height 36
click at [777, 379] on textarea "meus recebíveis de hj é de 12 mil e pouco... porem não esta disponível para saq…" at bounding box center [819, 371] width 146 height 36
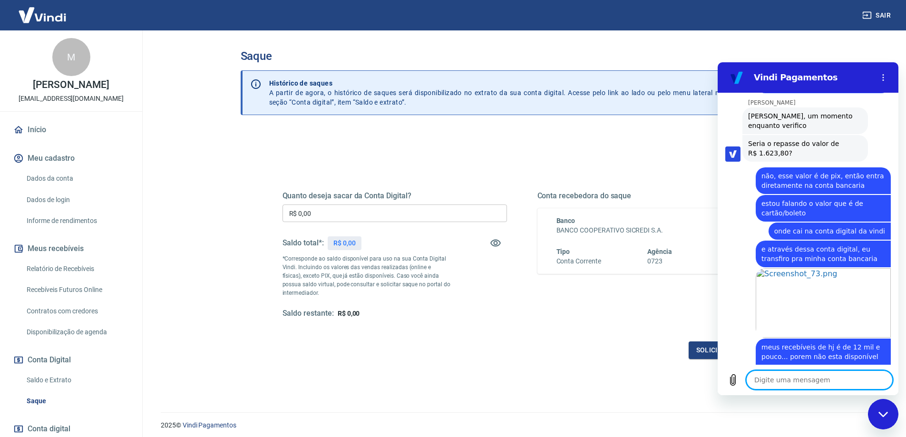
scroll to position [1191, 0]
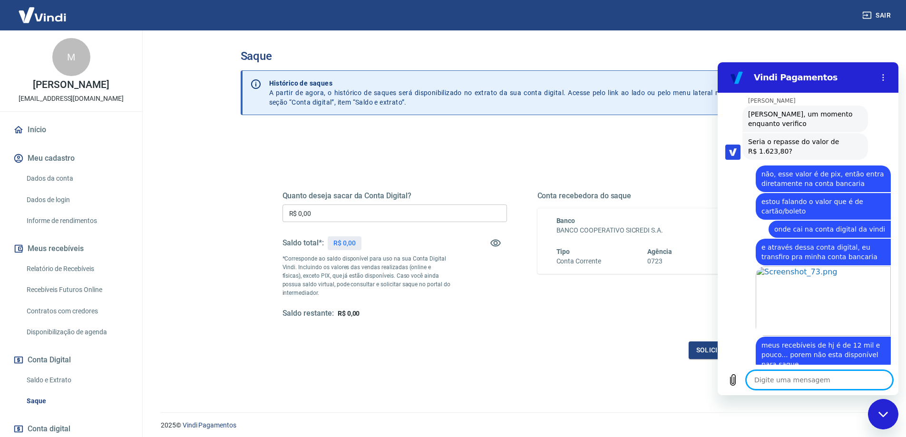
click at [887, 415] on icon "Fechar janela de mensagens" at bounding box center [883, 414] width 10 height 6
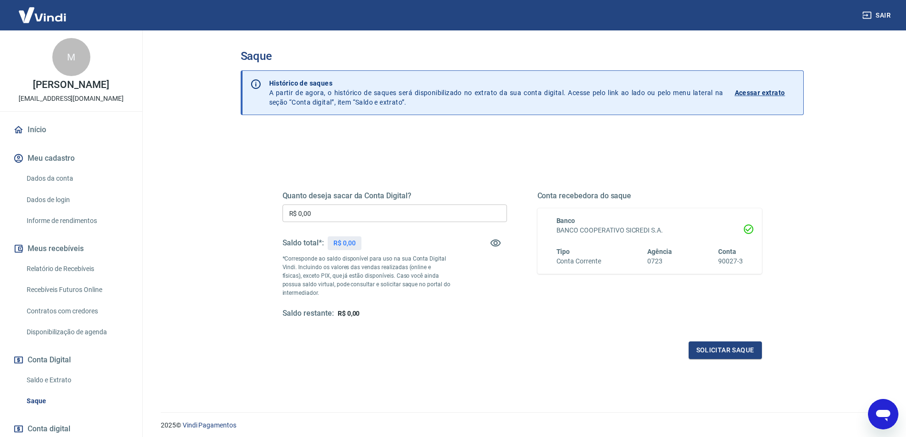
click at [879, 408] on icon "Abrir janela de mensagens" at bounding box center [883, 414] width 17 height 17
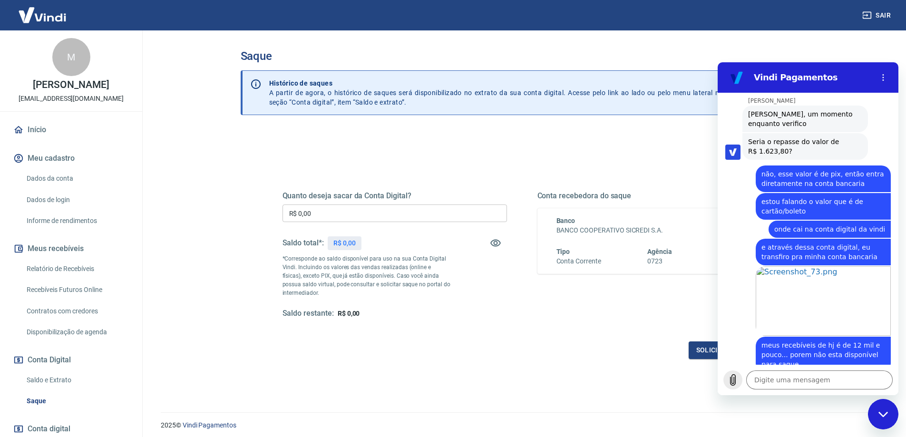
click at [732, 379] on icon "Carregar arquivo" at bounding box center [732, 379] width 11 height 11
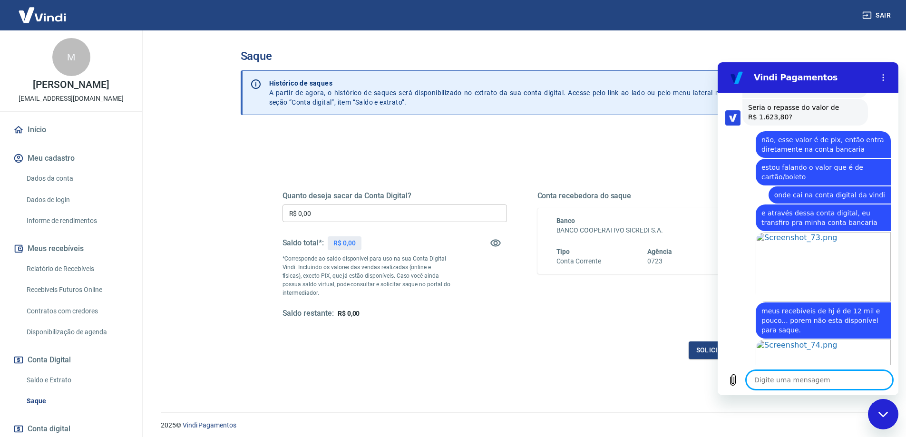
scroll to position [1262, 0]
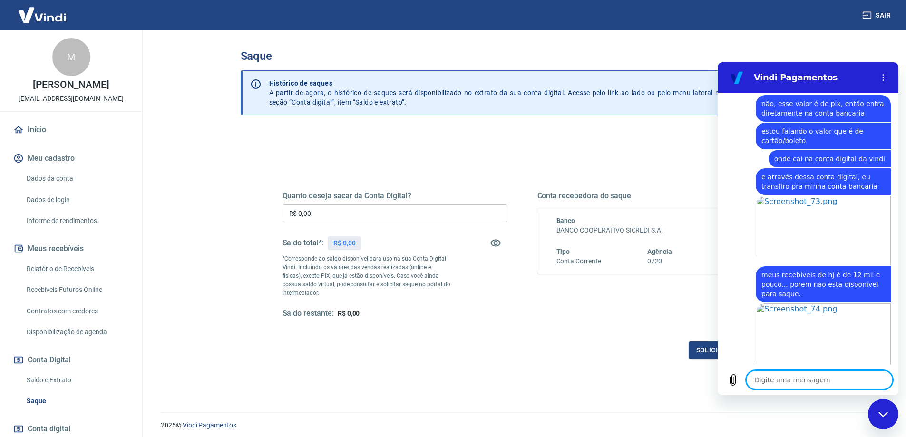
click at [879, 374] on div at bounding box center [882, 377] width 6 height 6
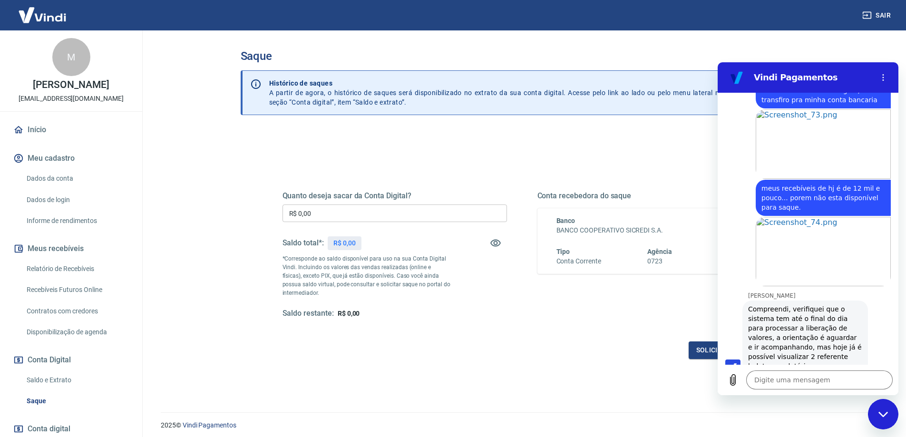
scroll to position [1350, 0]
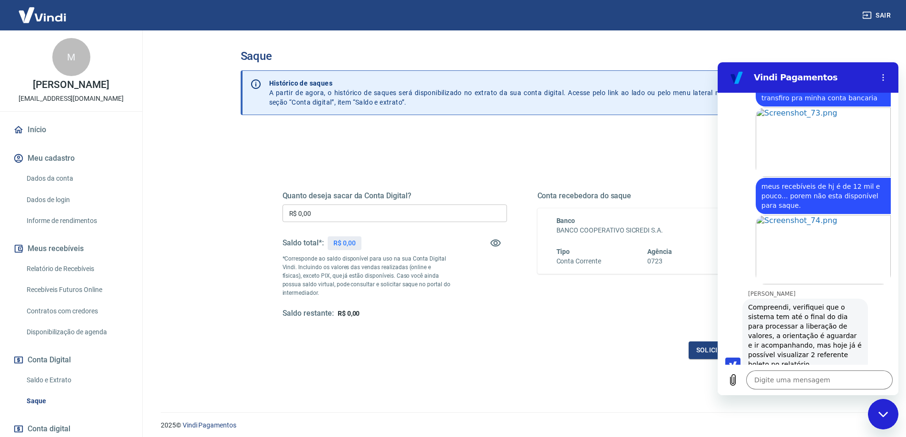
click at [617, 345] on div "Solicitar saque" at bounding box center [521, 350] width 479 height 18
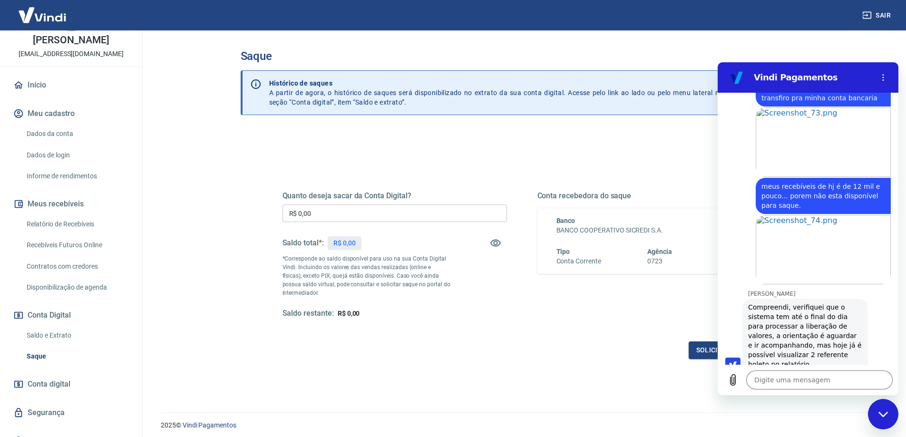
scroll to position [59, 0]
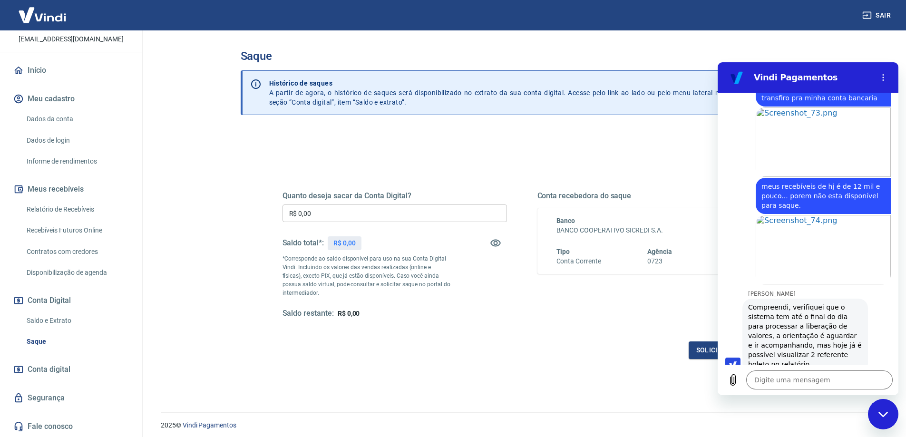
click at [50, 318] on link "Saldo e Extrato" at bounding box center [77, 320] width 108 height 19
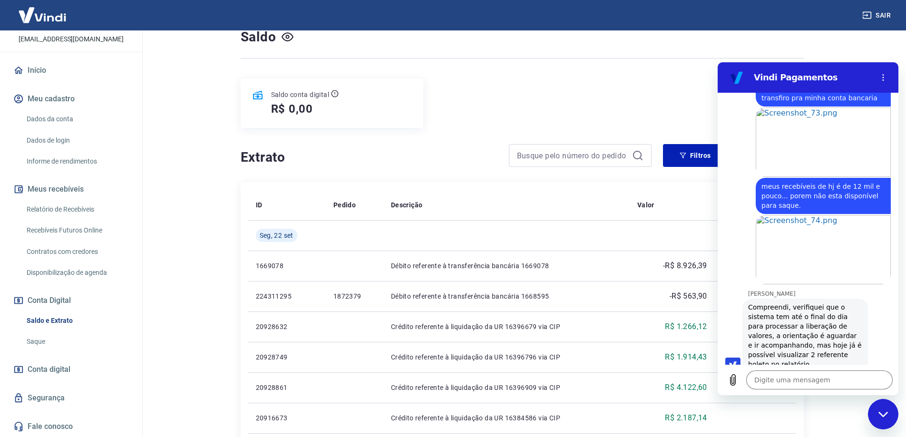
scroll to position [95, 0]
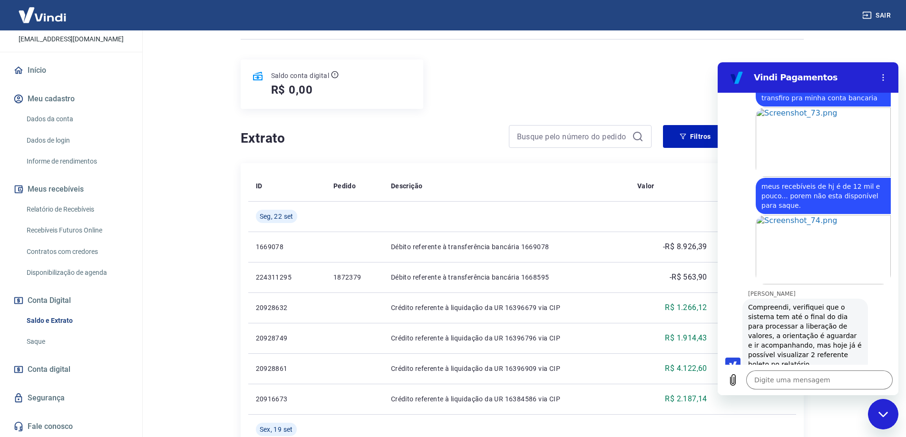
click at [449, 141] on h4 "Extrato" at bounding box center [369, 138] width 257 height 19
click at [889, 417] on div "Fechar janela de mensagens" at bounding box center [883, 414] width 29 height 29
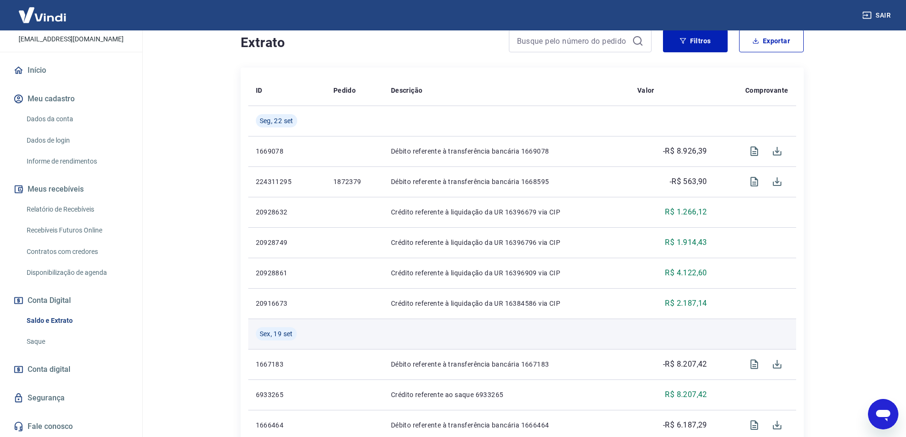
scroll to position [190, 0]
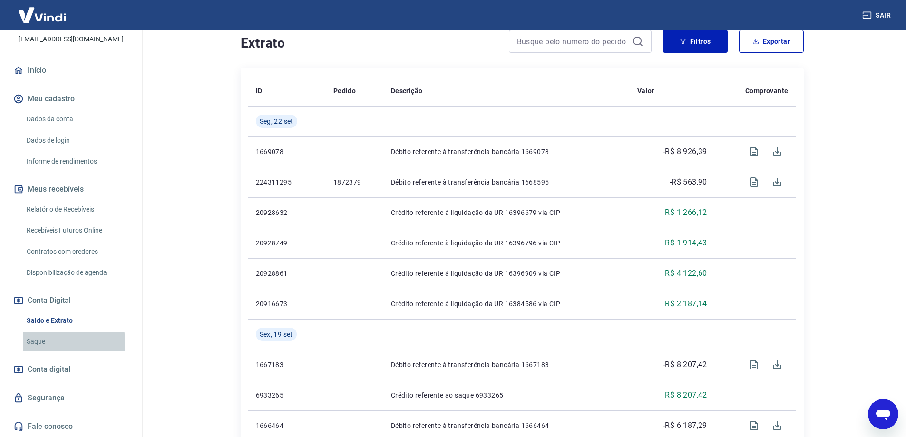
click at [33, 343] on link "Saque" at bounding box center [77, 341] width 108 height 19
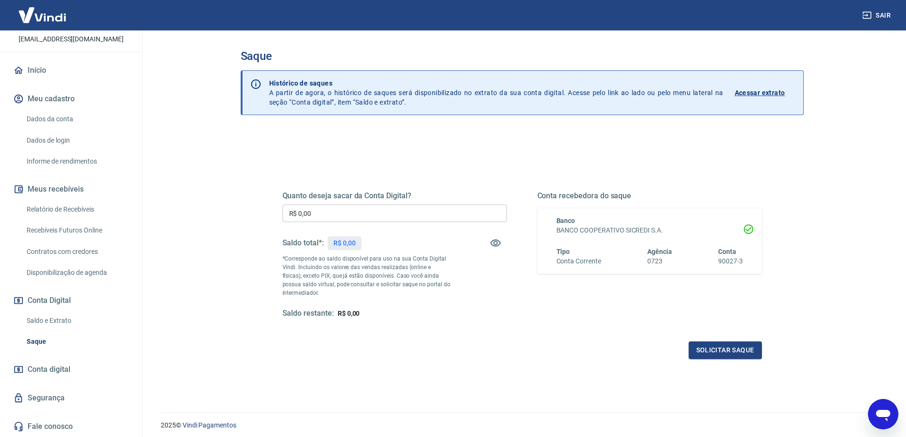
click at [881, 420] on icon "Abrir janela de mensagens" at bounding box center [883, 414] width 17 height 17
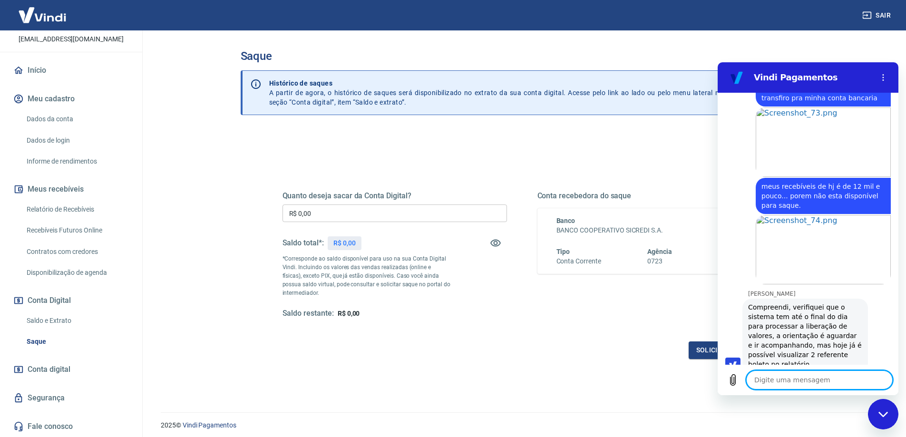
click at [797, 381] on textarea at bounding box center [819, 379] width 146 height 19
click at [832, 370] on textarea "mas nunca demora assim ? esta com algum problema ?" at bounding box center [819, 376] width 146 height 28
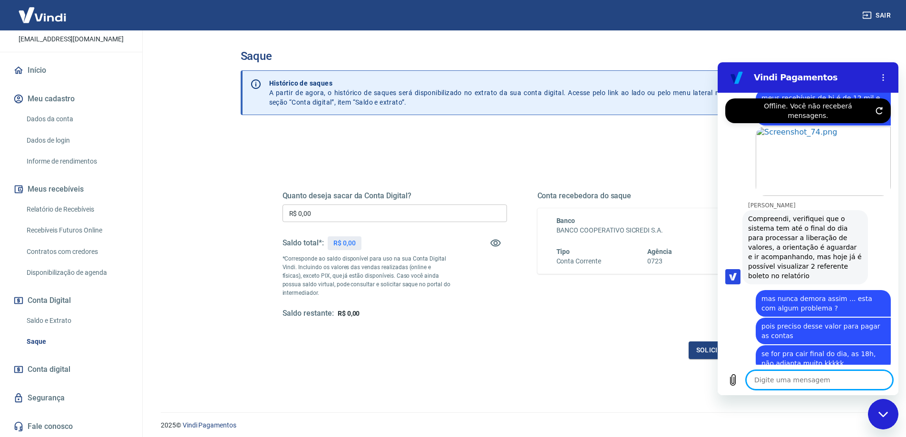
scroll to position [1438, 0]
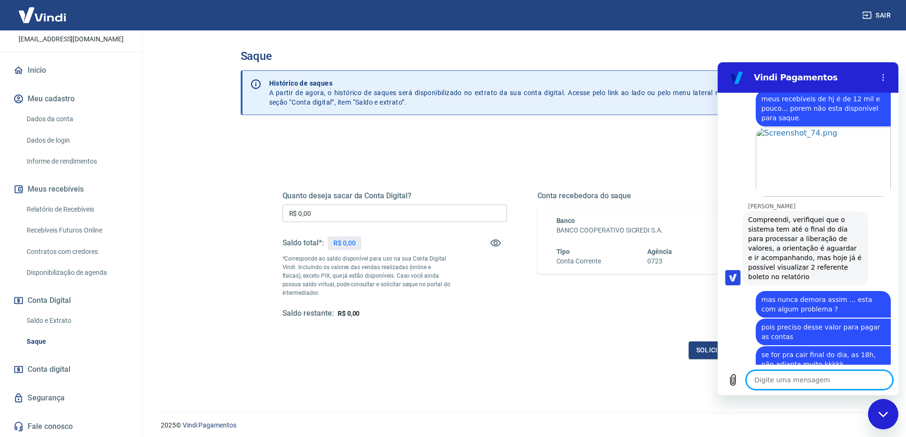
click at [444, 373] on div "Quanto deseja sacar da Conta Digital? R$ 0,00 ​ Saldo total*: R$ 0,00 *Correspo…" at bounding box center [522, 300] width 563 height 340
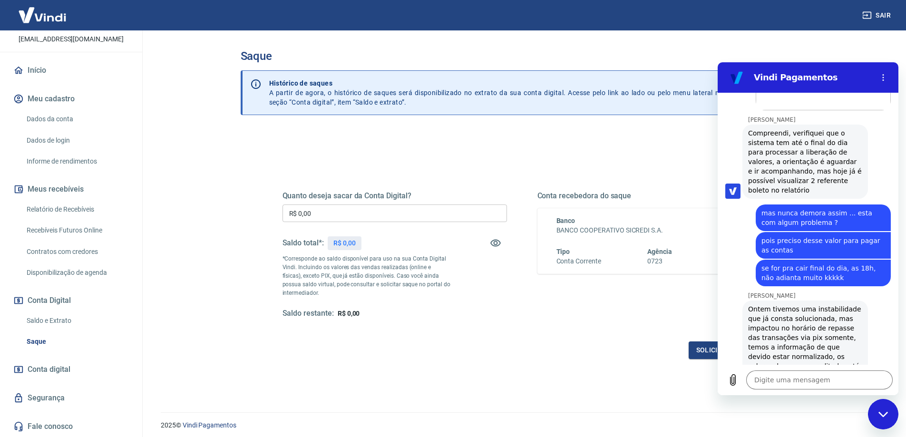
scroll to position [1526, 0]
click at [768, 381] on textarea at bounding box center [819, 379] width 146 height 19
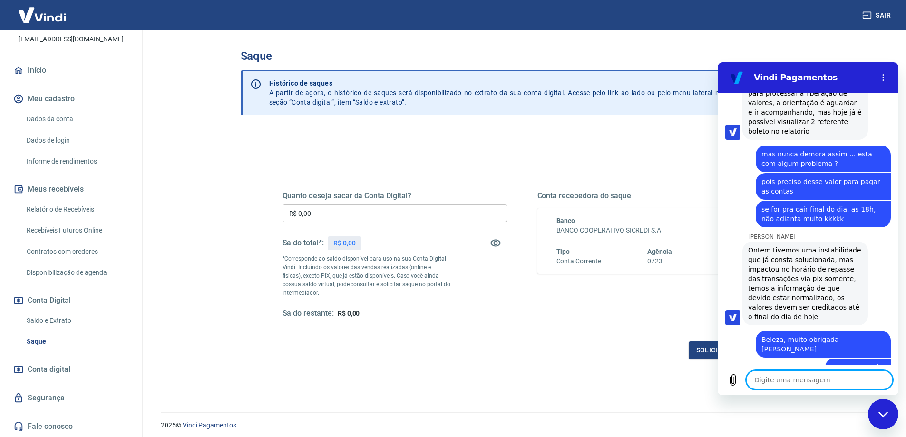
scroll to position [1585, 0]
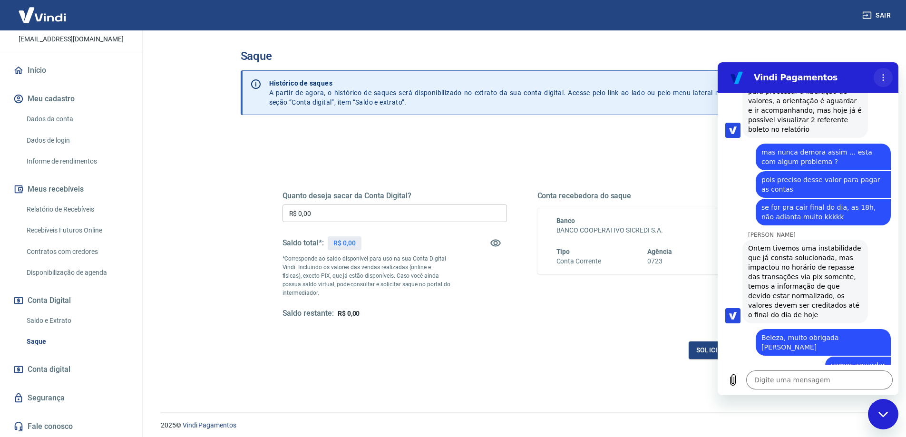
click at [881, 78] on icon "Menu de opções" at bounding box center [883, 78] width 8 height 8
click at [800, 387] on textarea at bounding box center [819, 379] width 146 height 19
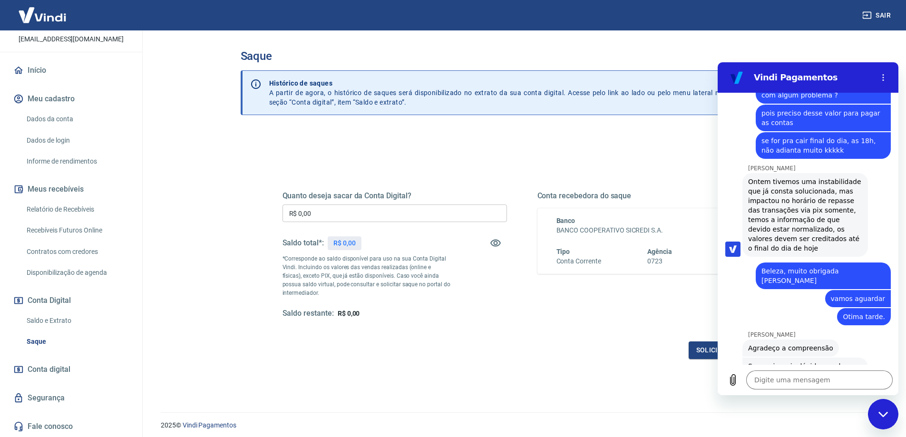
scroll to position [1654, 0]
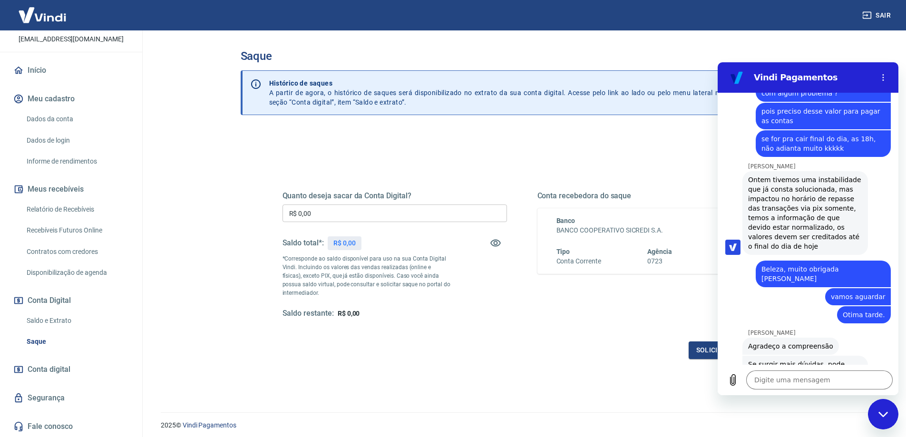
click at [883, 414] on icon "Fechar janela de mensagens" at bounding box center [883, 414] width 10 height 6
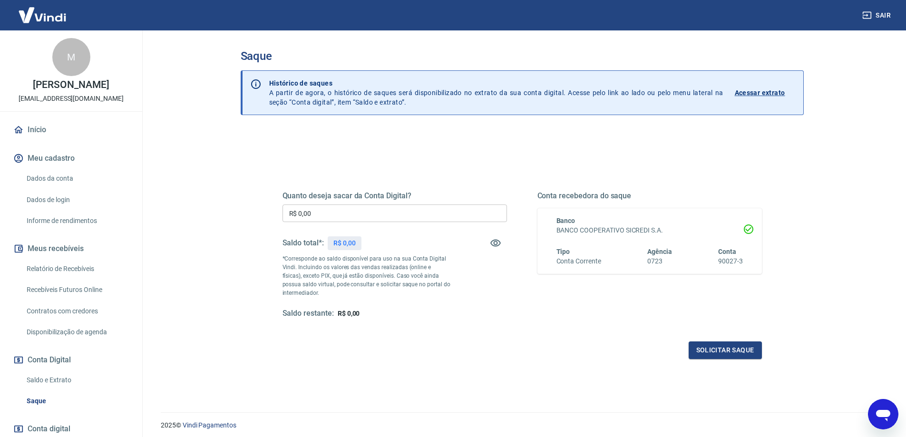
click at [614, 360] on div "Quanto deseja sacar da Conta Digital? R$ 0,00 ​ Saldo total*: R$ 0,00 *Correspo…" at bounding box center [522, 259] width 502 height 221
